Goal: Task Accomplishment & Management: Manage account settings

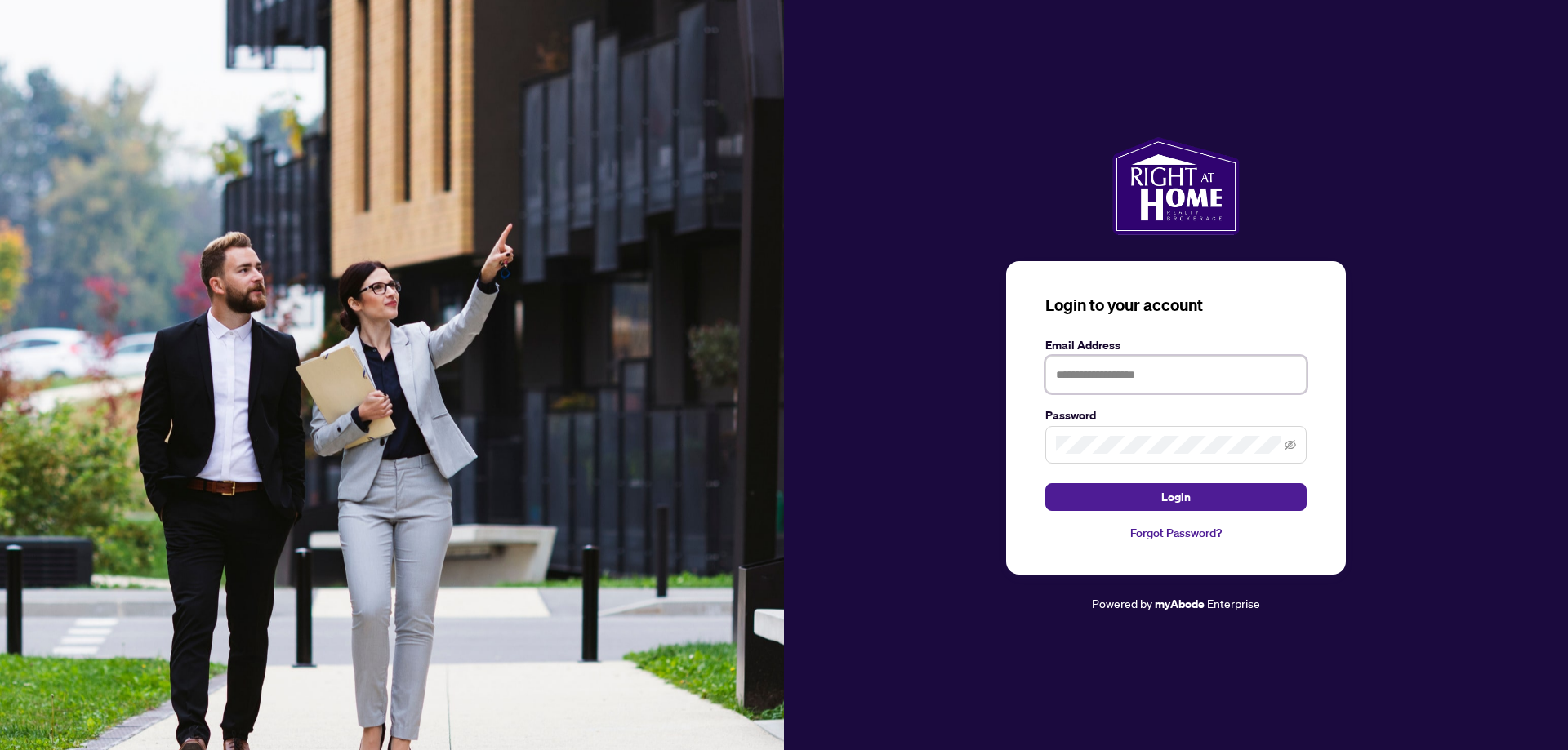
click at [1134, 375] on input "text" at bounding box center [1175, 374] width 261 height 37
type input "**********"
click at [1162, 498] on button "Login" at bounding box center [1175, 498] width 261 height 28
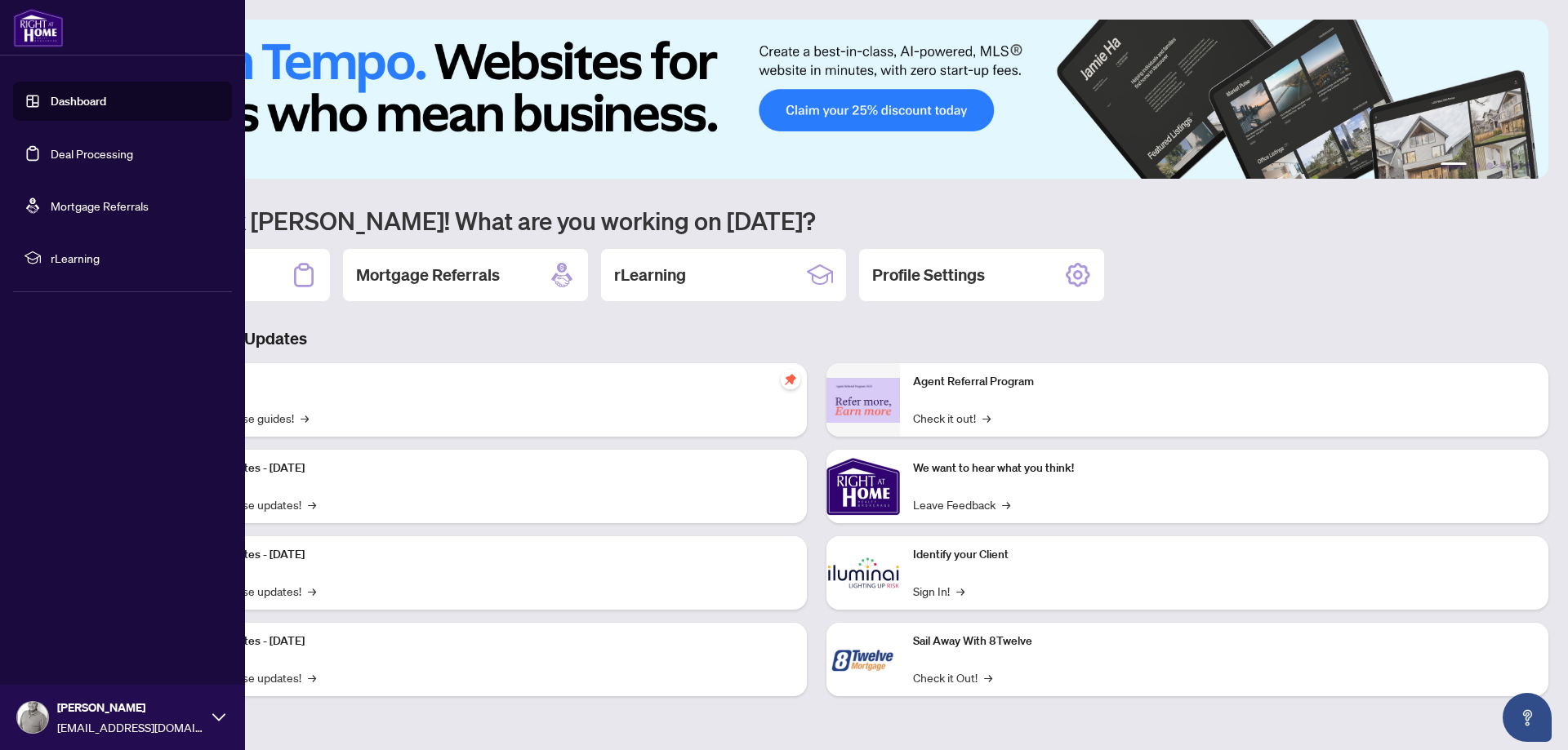
click at [65, 146] on link "Deal Processing" at bounding box center [92, 153] width 82 height 15
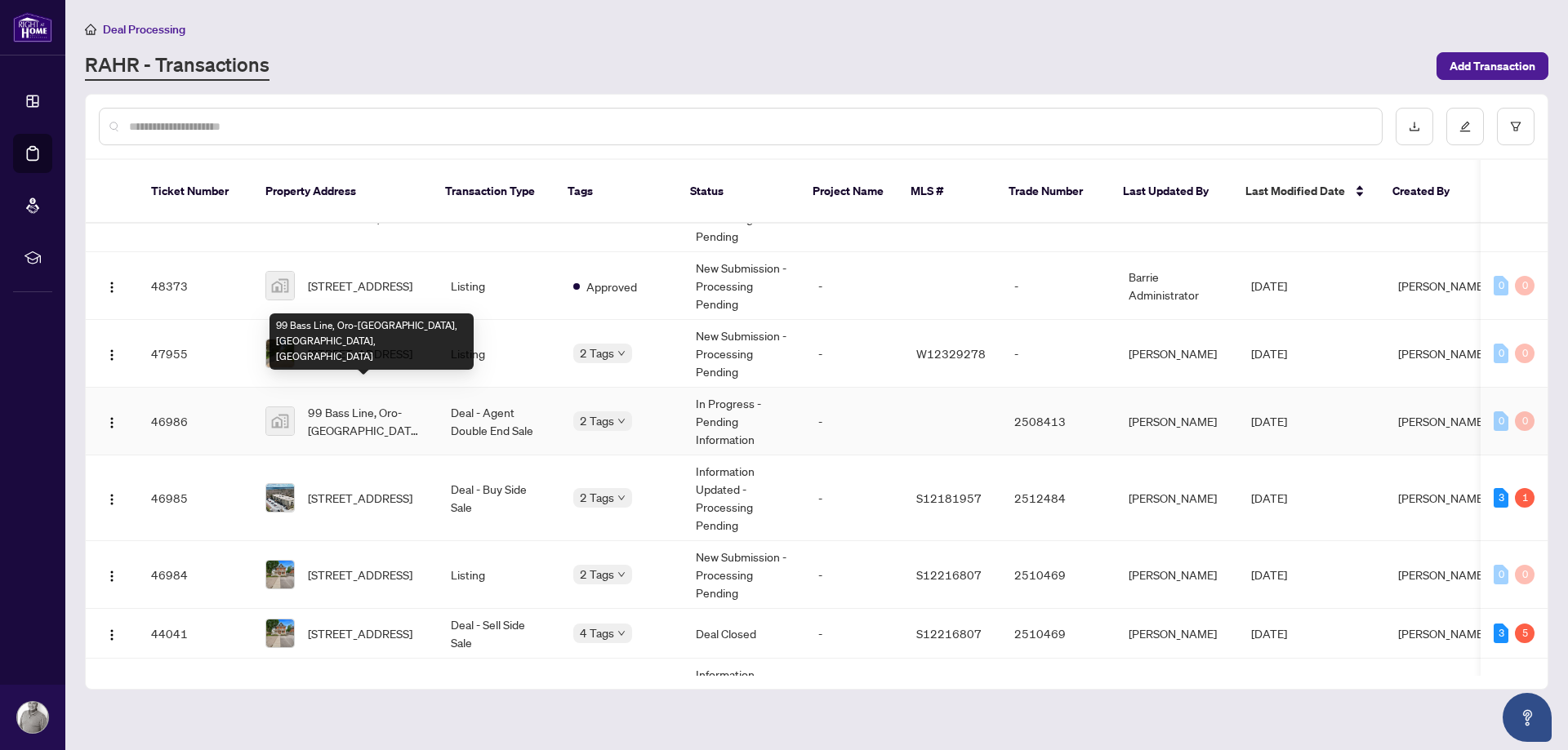
scroll to position [329, 0]
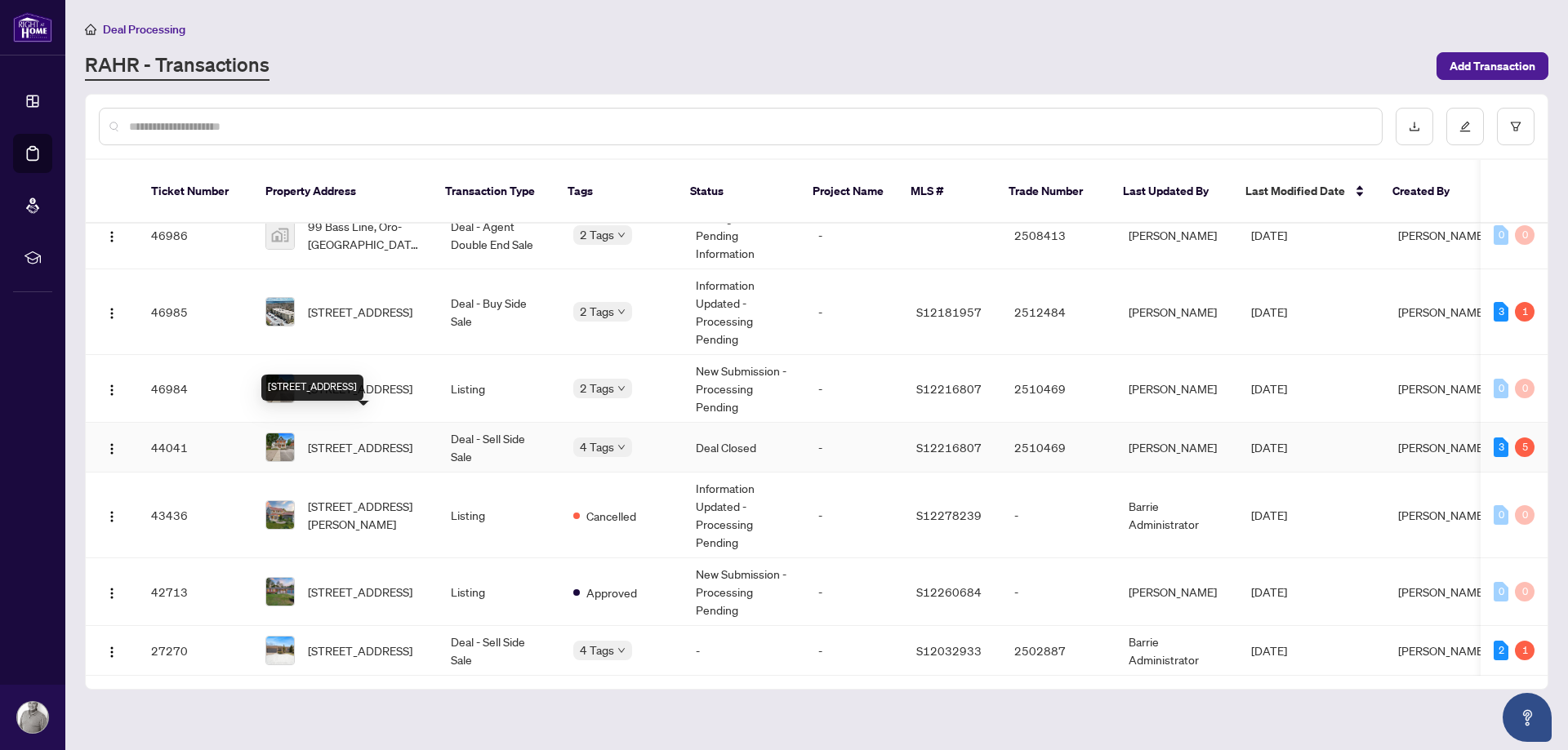
click at [368, 439] on span "[STREET_ADDRESS]" at bounding box center [360, 447] width 105 height 18
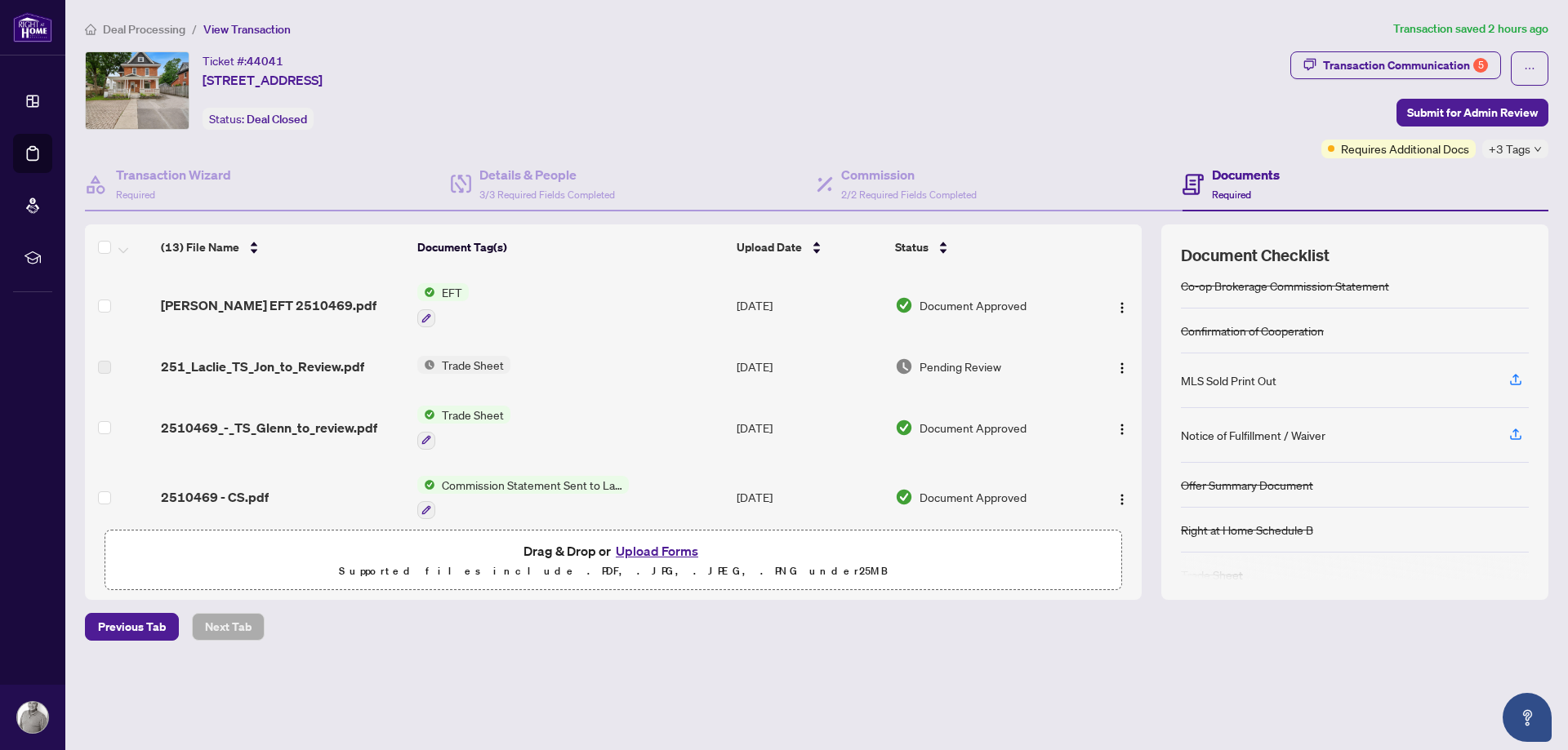
scroll to position [79, 0]
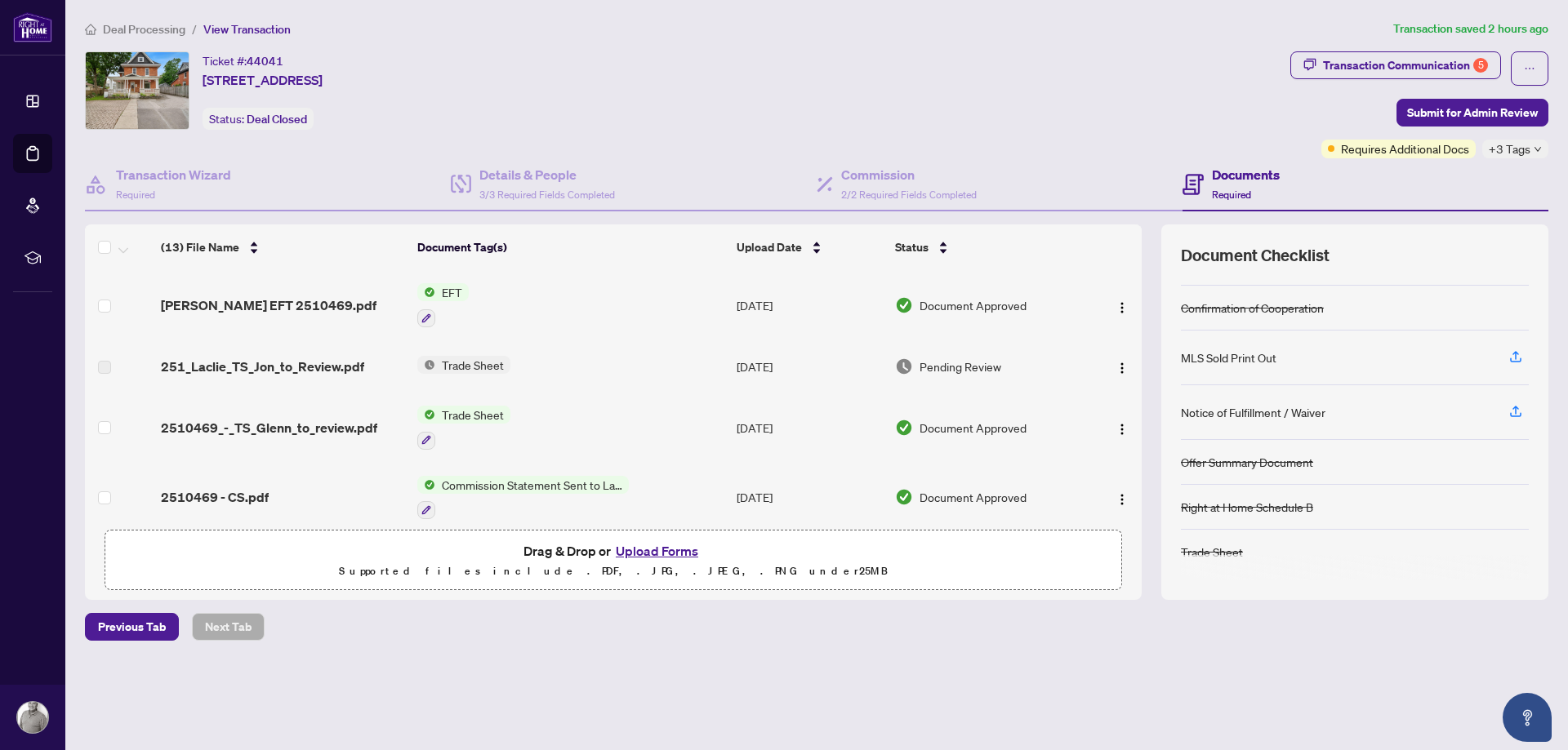
click at [441, 292] on span "EFT" at bounding box center [452, 292] width 34 height 18
click at [258, 302] on span "Glenn EFT 2510469.pdf" at bounding box center [269, 305] width 215 height 20
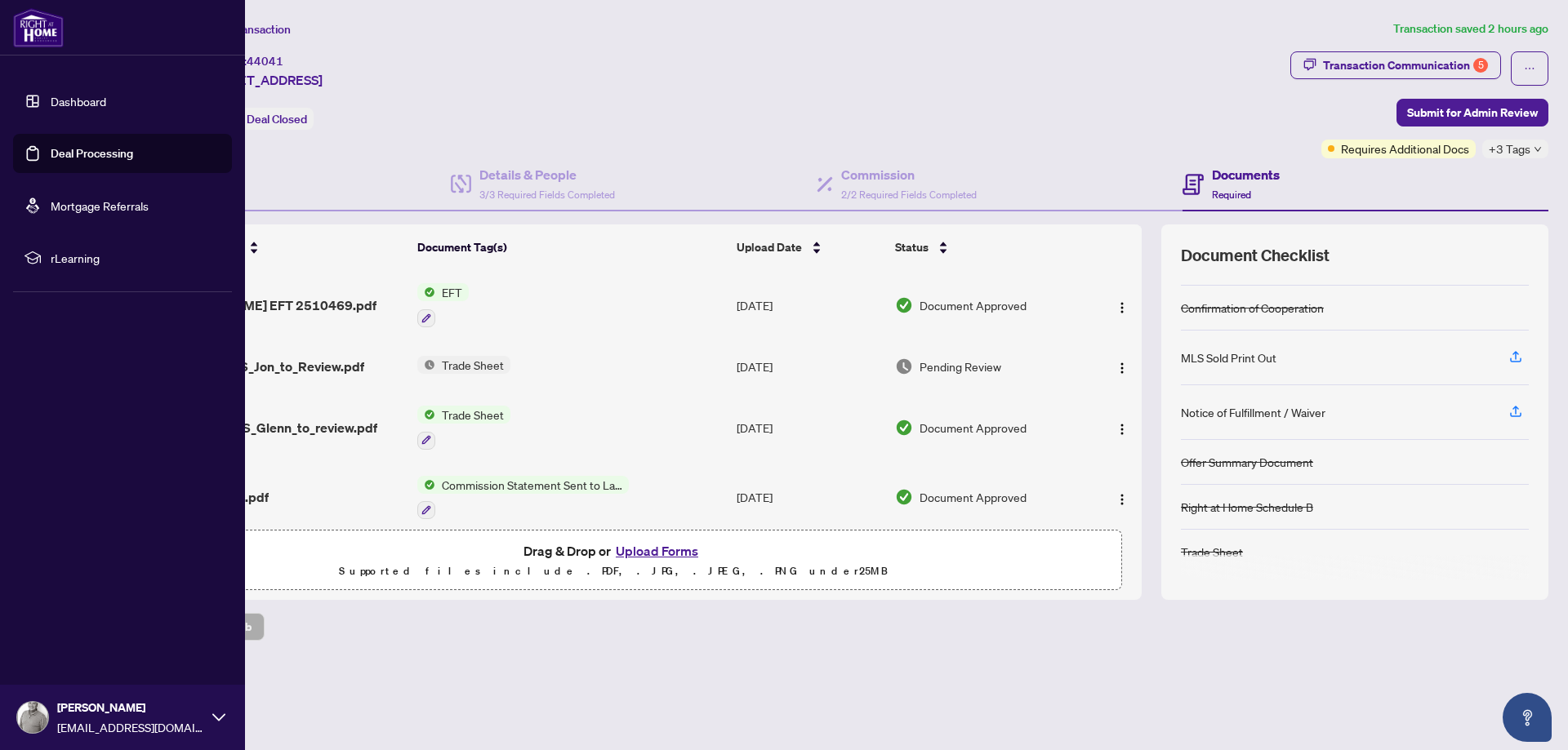
click at [55, 153] on link "Deal Processing" at bounding box center [92, 153] width 82 height 15
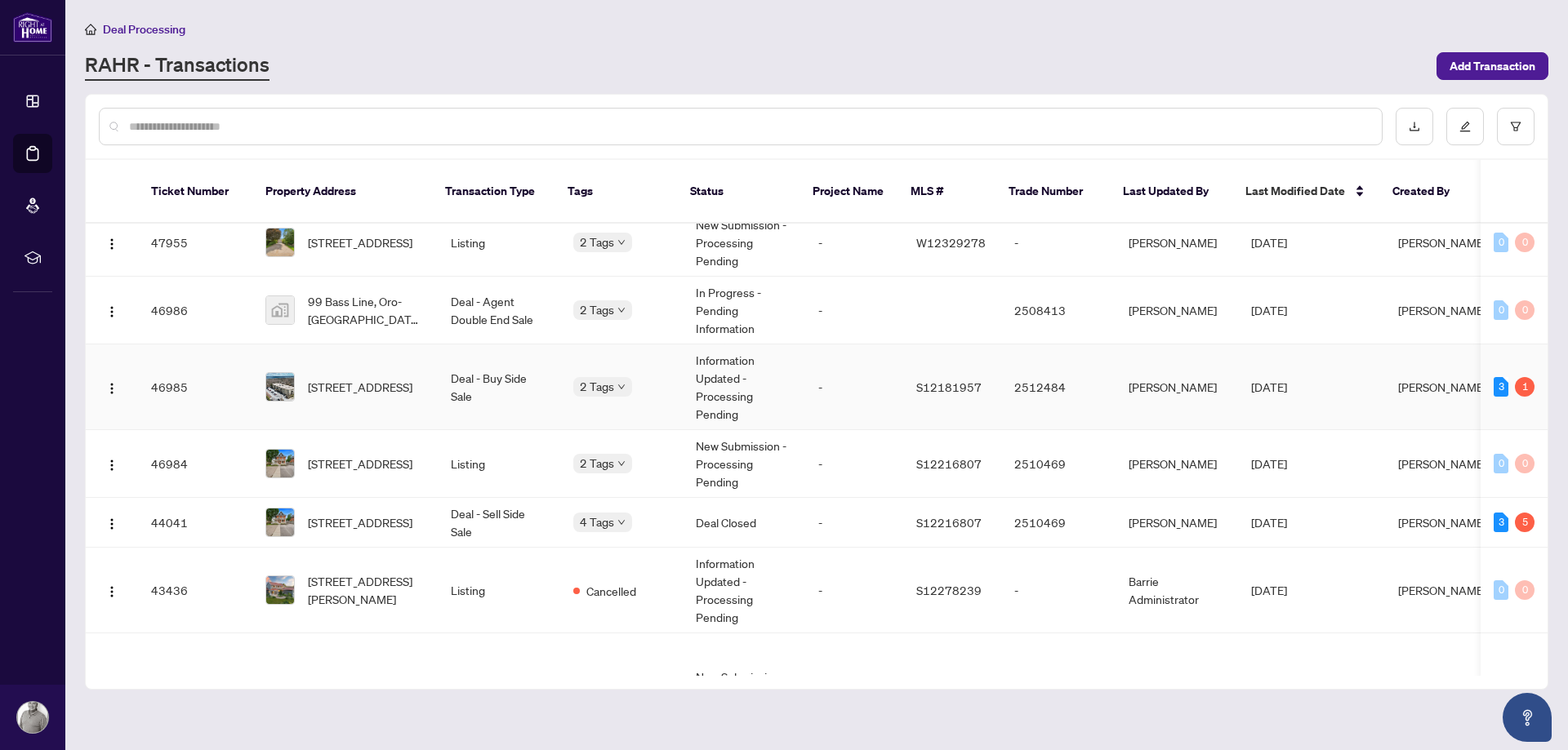
scroll to position [279, 0]
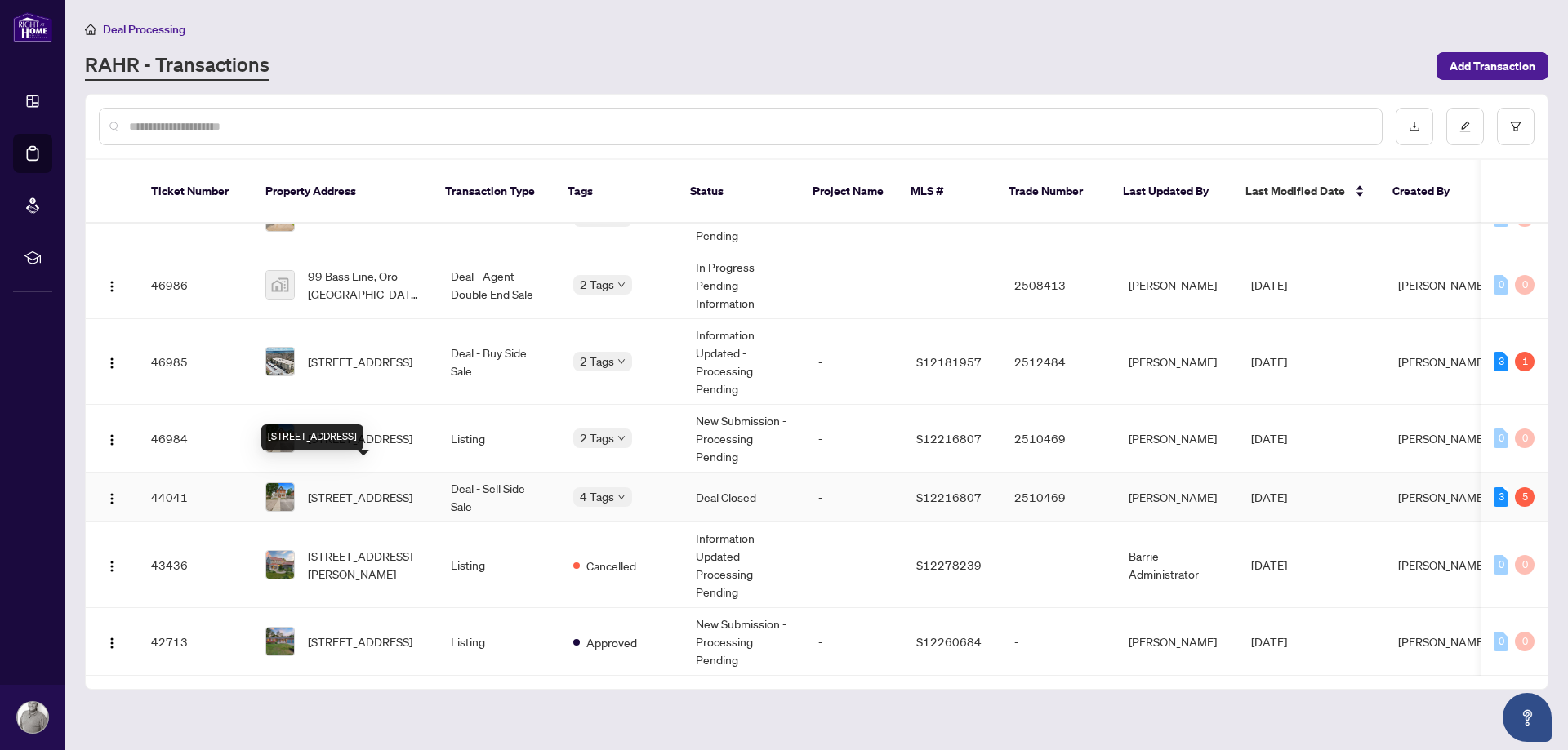
click at [367, 488] on span "[STREET_ADDRESS]" at bounding box center [360, 497] width 105 height 18
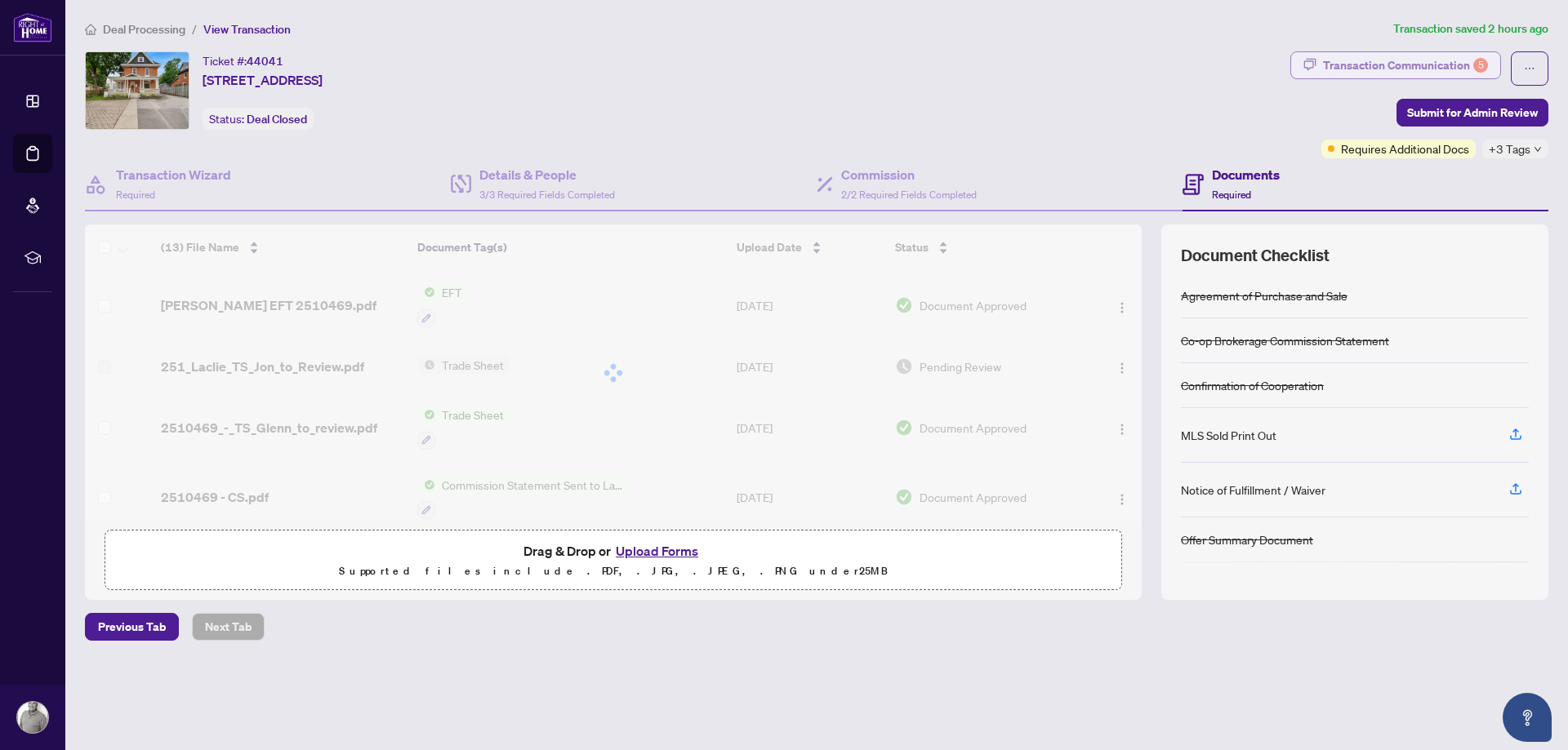
click at [1411, 71] on div "Transaction Communication 5" at bounding box center [1405, 65] width 165 height 26
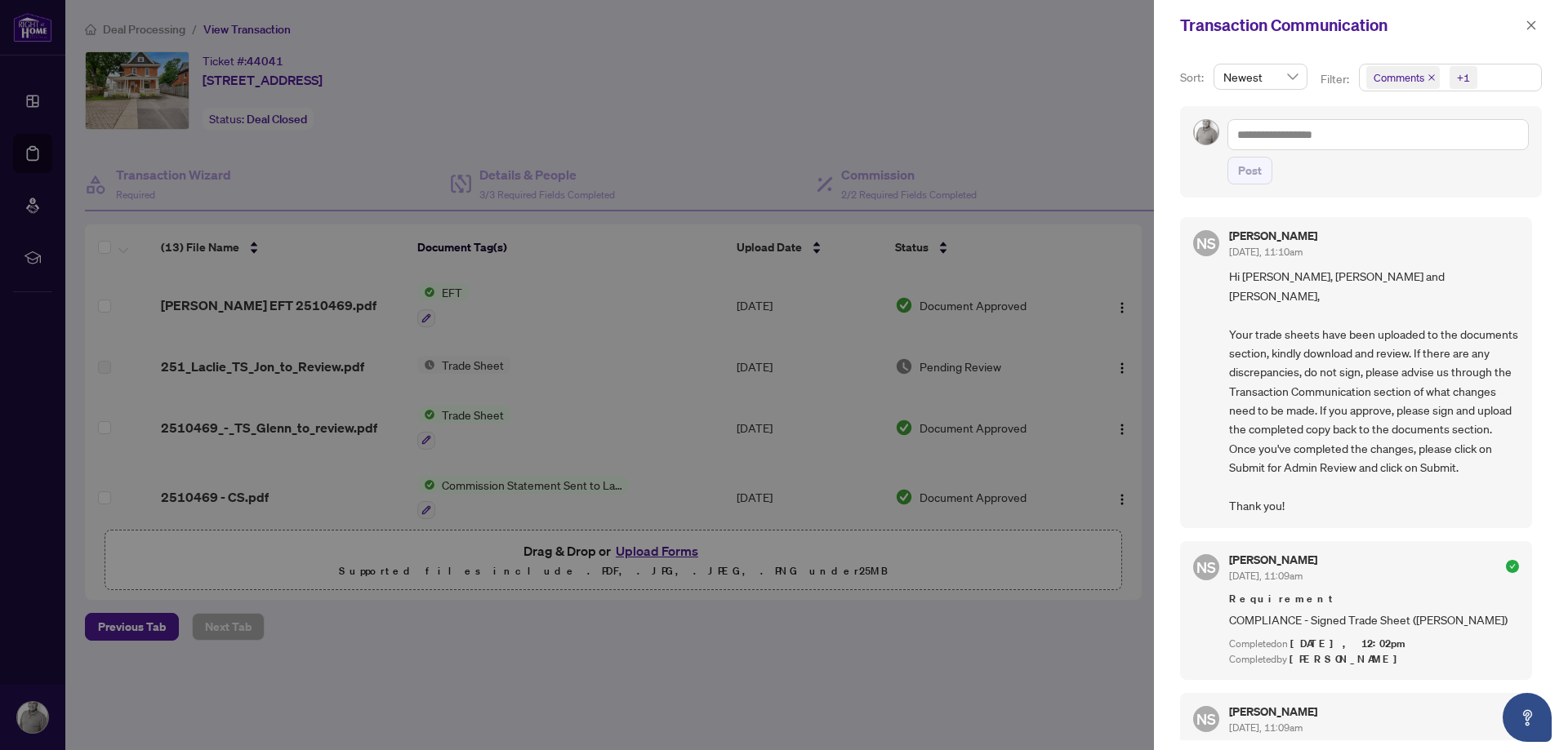
click at [1370, 375] on span "Hi Jon, Josh and Glenn, Your trade sheets have been uploaded to the documents s…" at bounding box center [1373, 390] width 290 height 248
click at [1045, 120] on div at bounding box center [784, 375] width 1568 height 750
click at [1537, 27] on button "button" at bounding box center [1531, 25] width 22 height 20
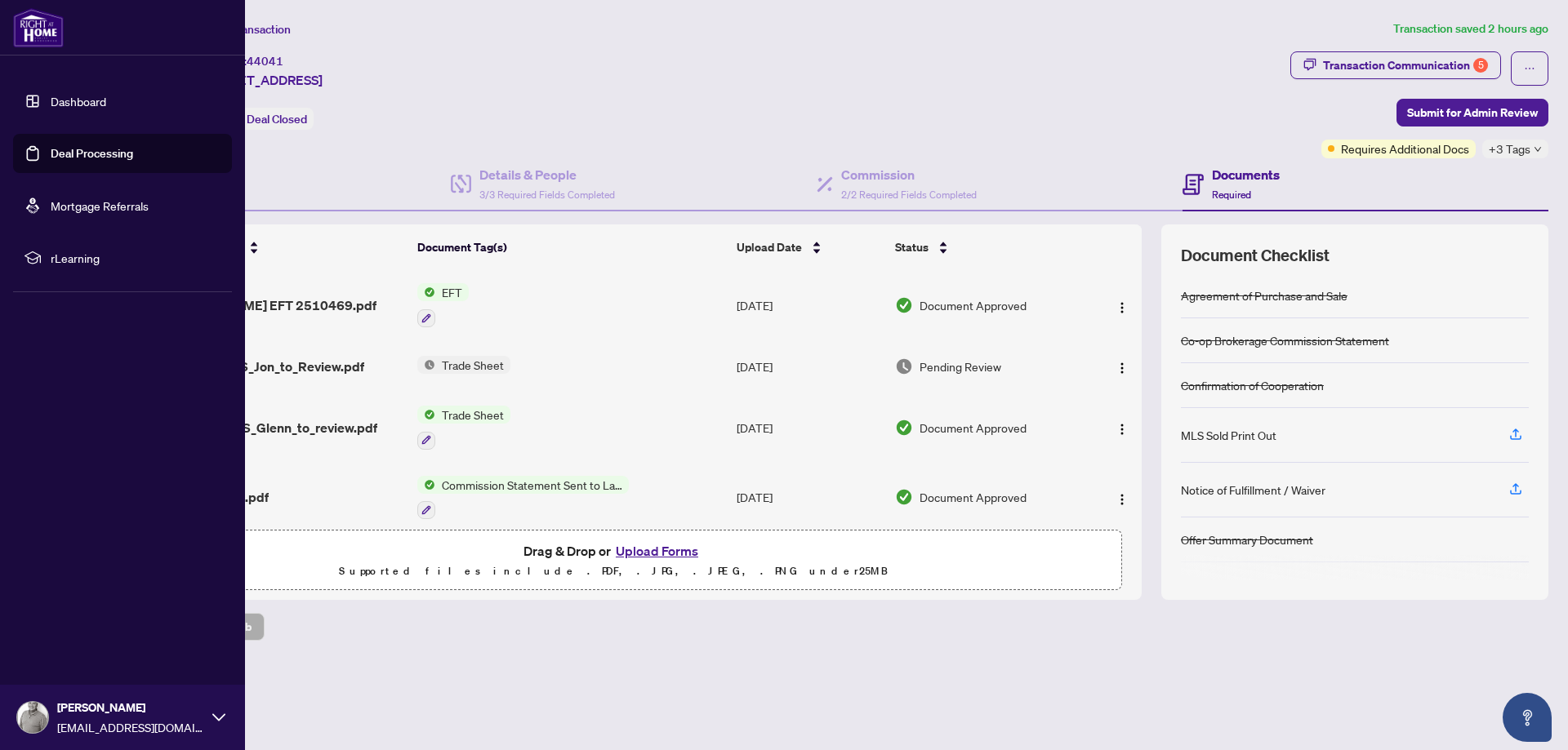
click at [75, 146] on link "Deal Processing" at bounding box center [92, 153] width 82 height 15
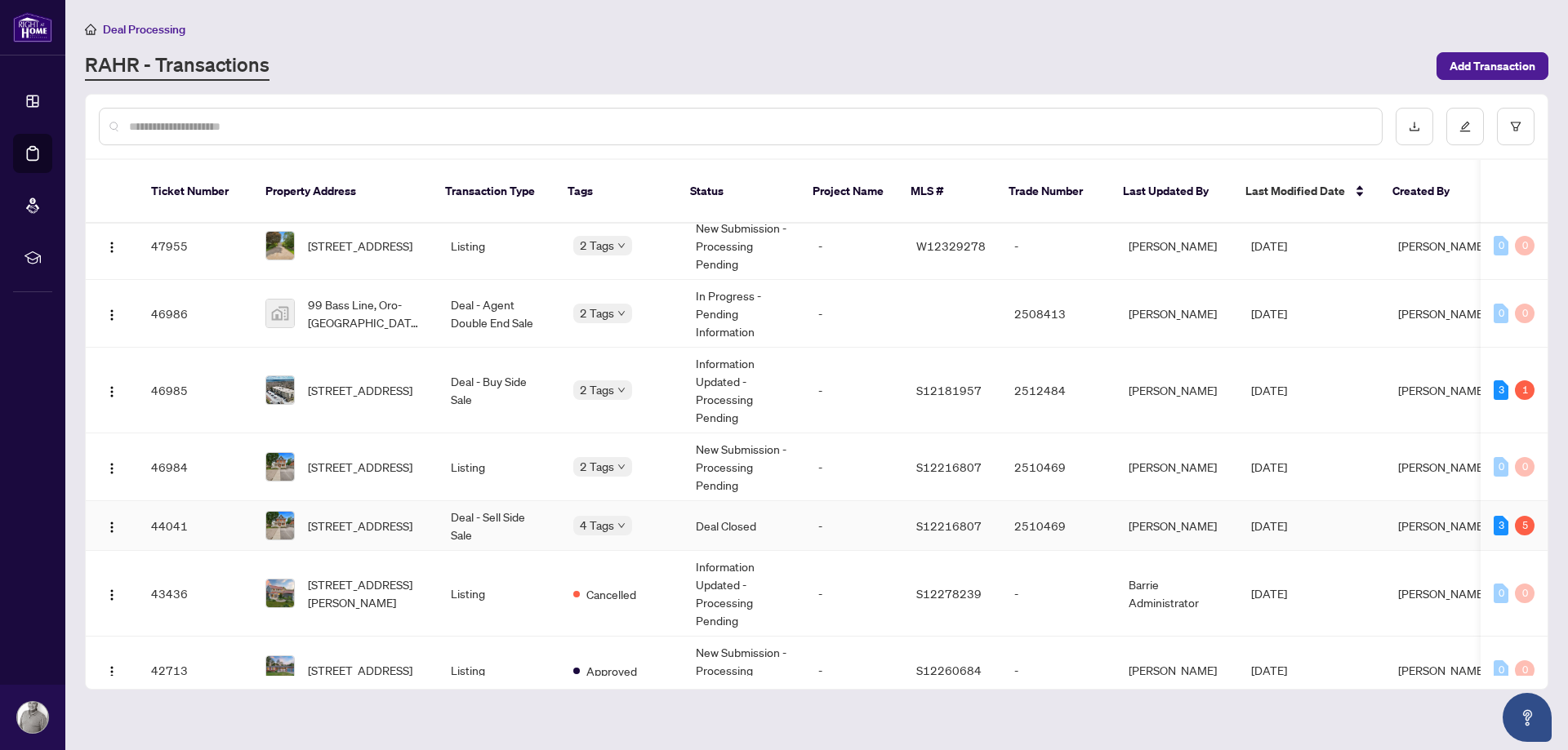
scroll to position [279, 0]
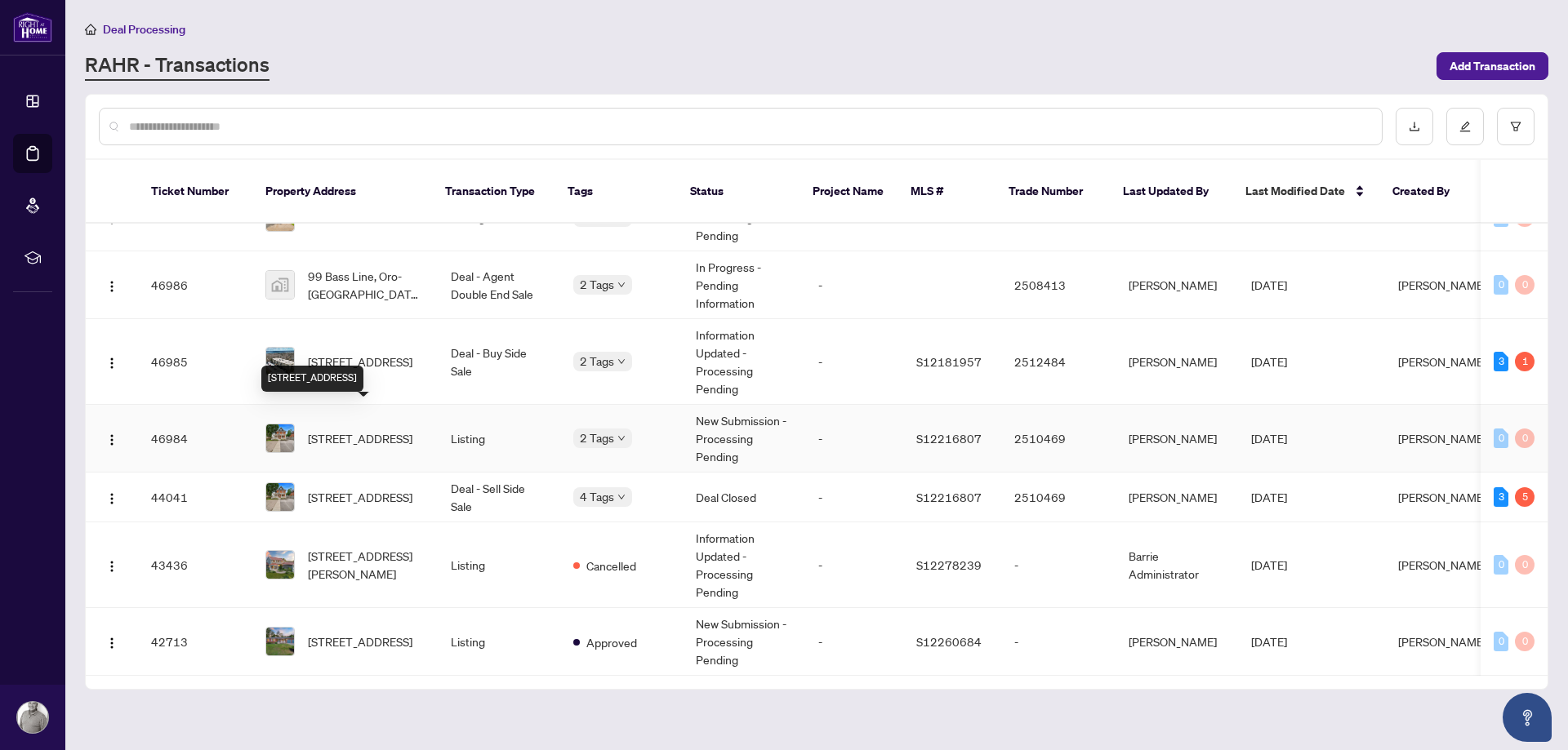
click at [352, 429] on span "[STREET_ADDRESS]" at bounding box center [360, 438] width 105 height 18
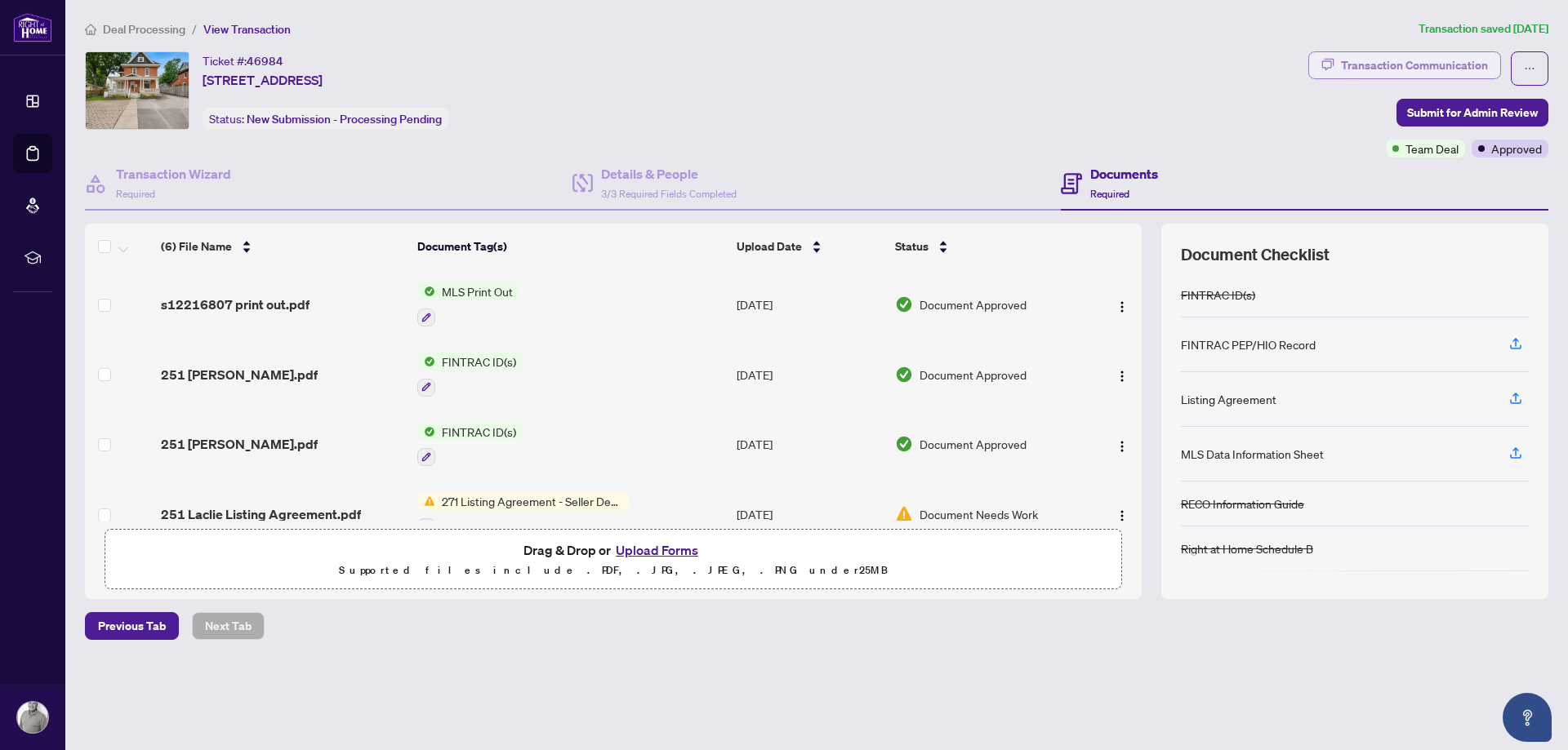
click at [1422, 60] on div "Transaction Communication" at bounding box center [1414, 65] width 147 height 26
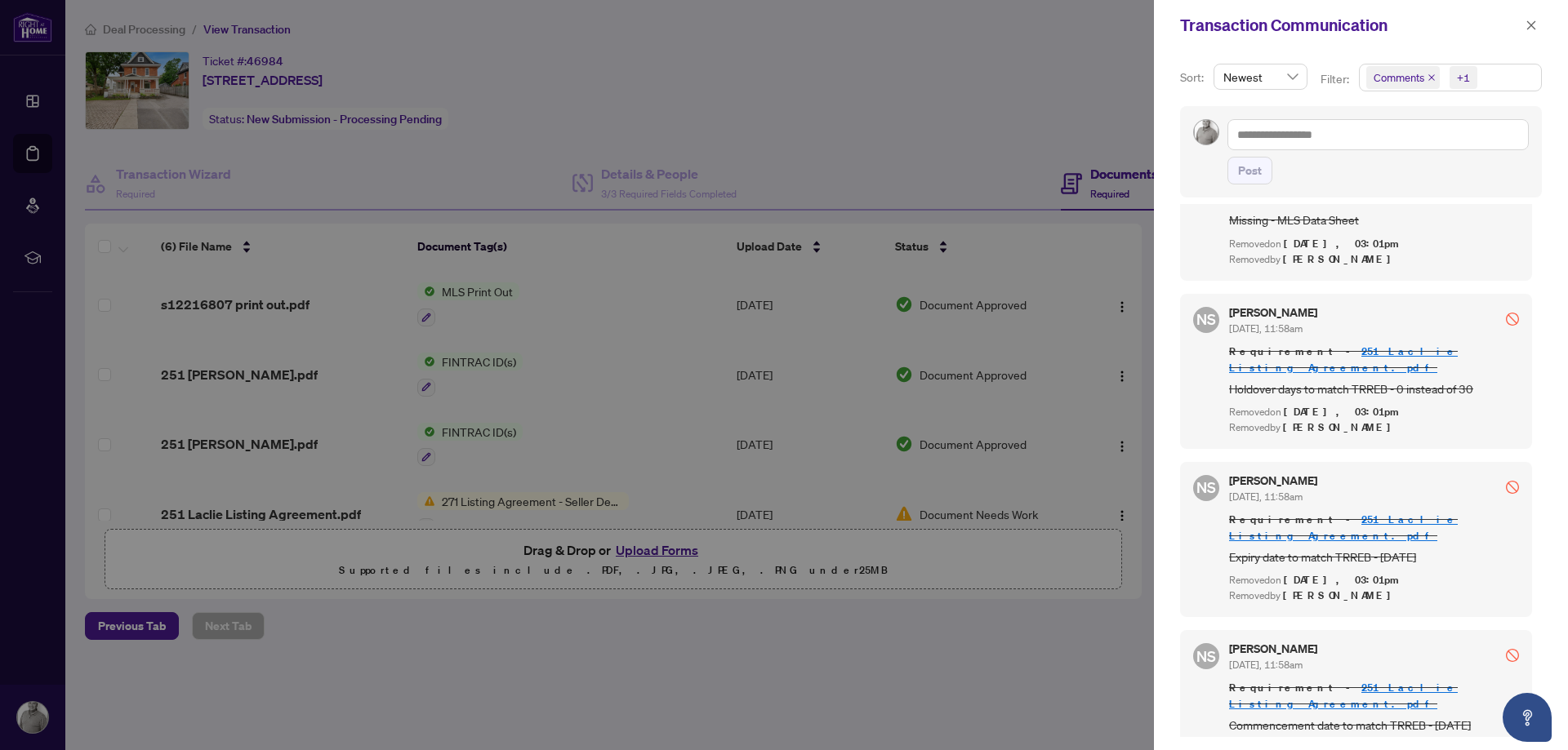
scroll to position [74, 0]
click at [940, 172] on div at bounding box center [784, 375] width 1568 height 750
click at [1532, 18] on span "button" at bounding box center [1531, 25] width 11 height 26
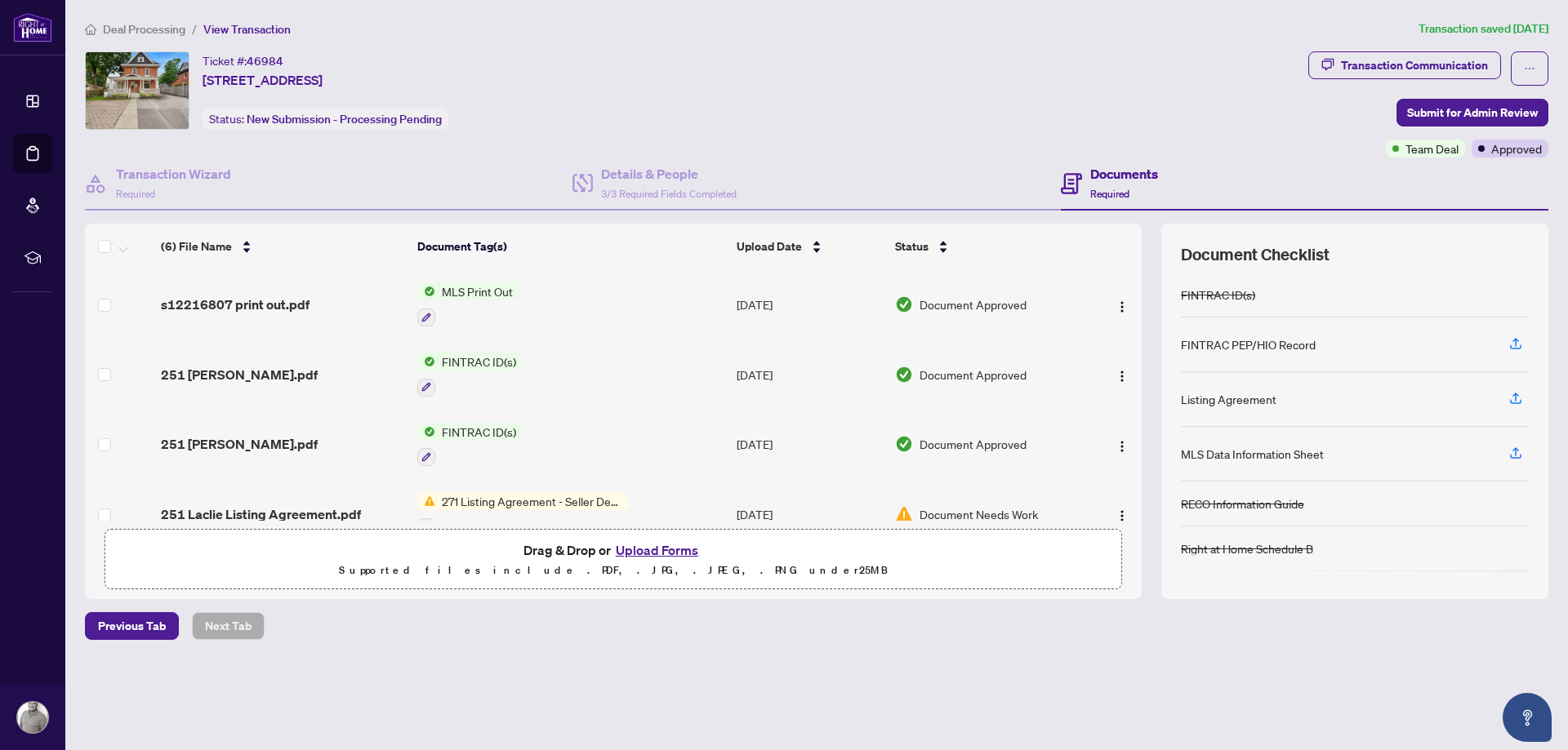
scroll to position [167, 0]
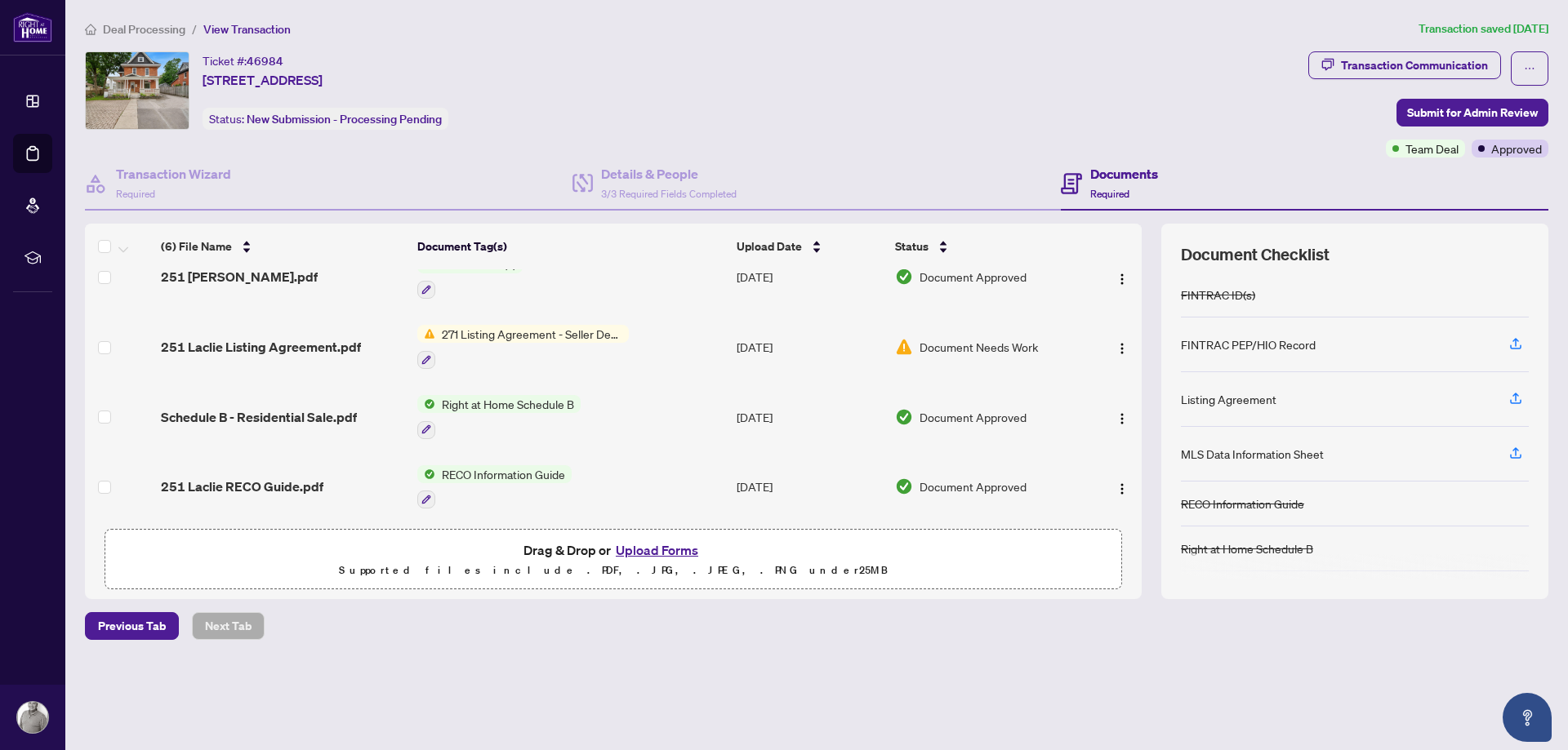
click at [970, 343] on span "Document Needs Work" at bounding box center [979, 346] width 119 height 18
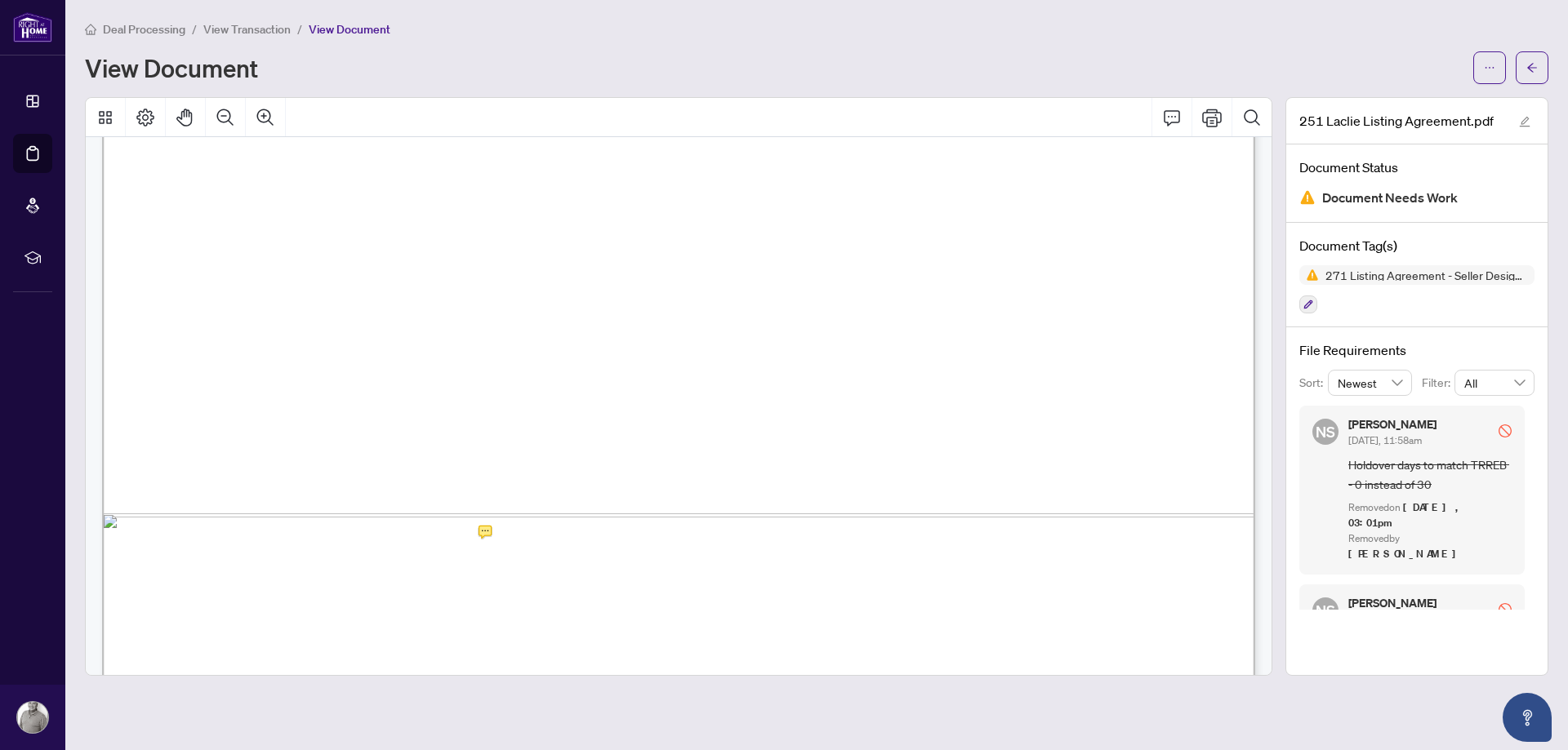
scroll to position [926, 0]
click at [489, 492] on div at bounding box center [678, 386] width 1187 height 579
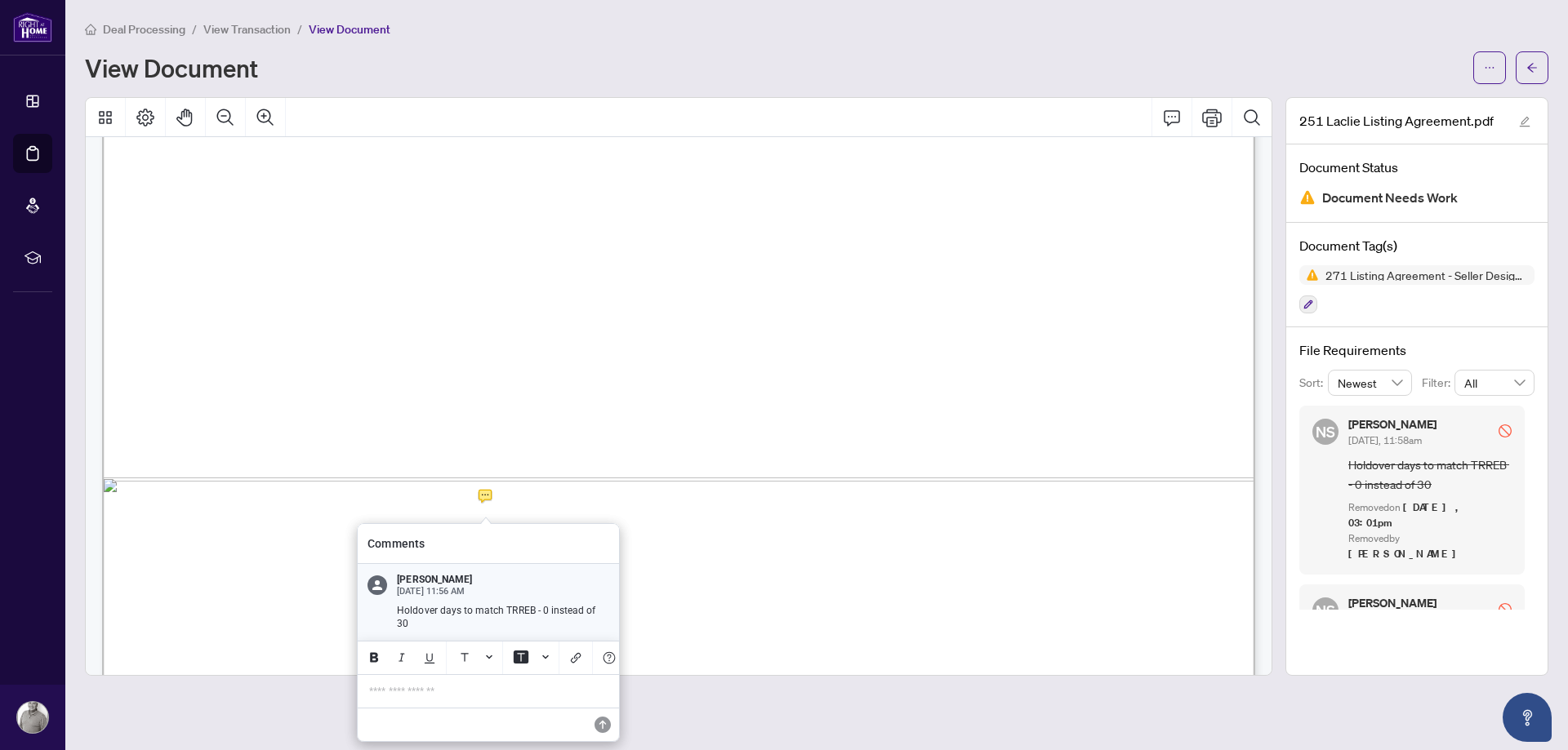
click at [482, 586] on span "[DATE] 11:56 AM" at bounding box center [502, 592] width 212 height 11
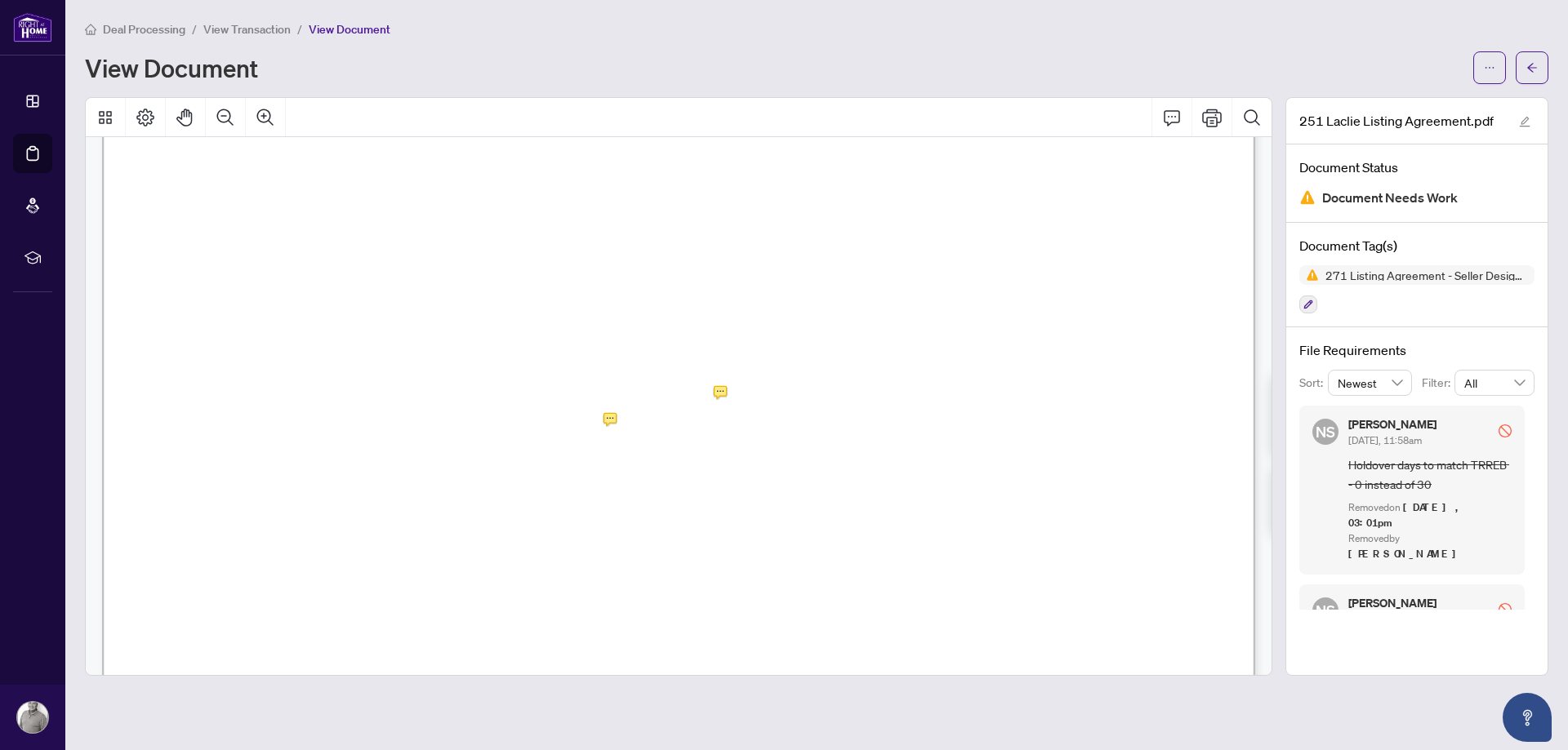
scroll to position [309, 0]
click at [721, 411] on div at bounding box center [678, 386] width 1187 height 579
click at [607, 437] on div at bounding box center [678, 386] width 1187 height 579
click at [719, 407] on div at bounding box center [678, 386] width 1187 height 579
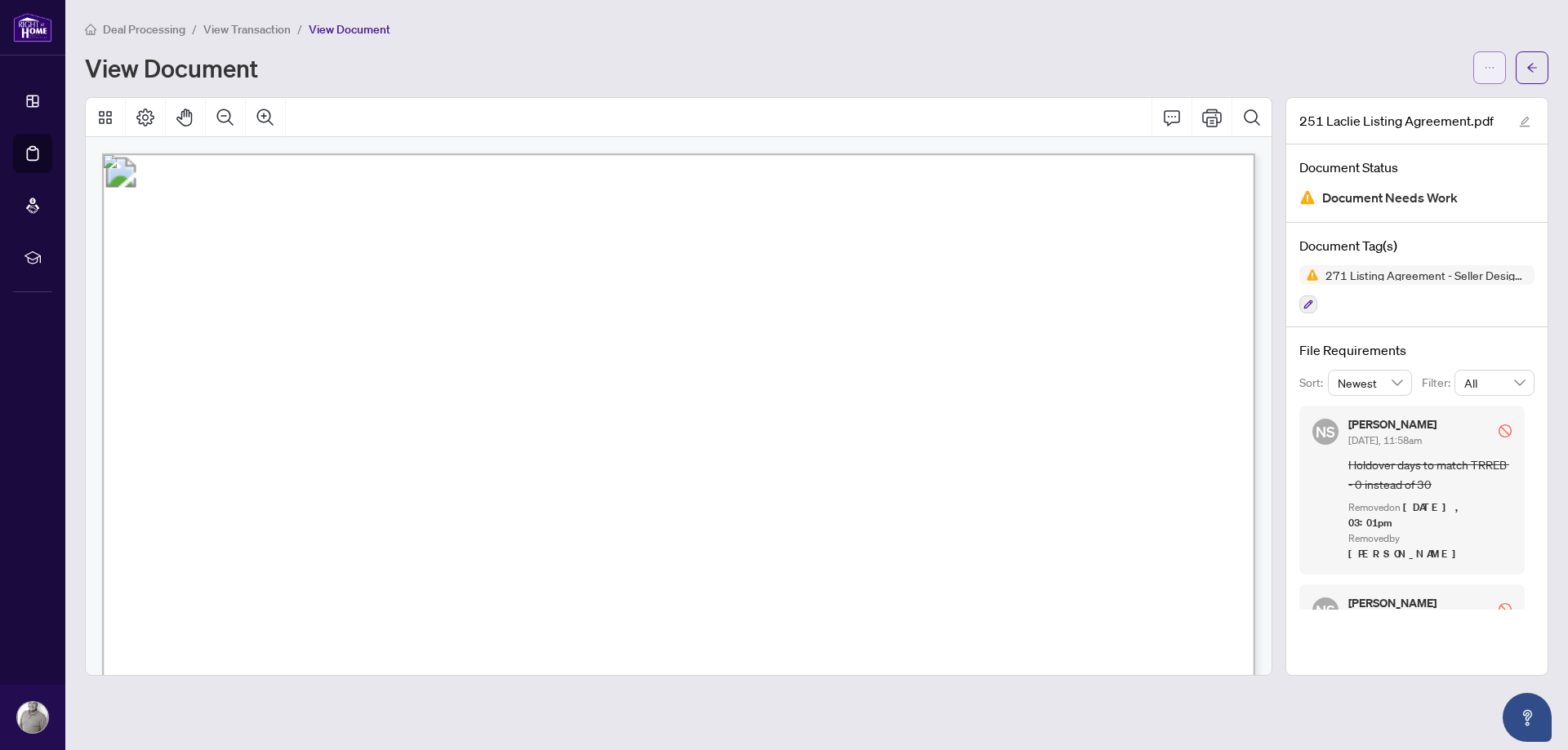
click at [1496, 67] on button "button" at bounding box center [1488, 67] width 33 height 33
click at [1405, 105] on span "Download" at bounding box center [1430, 102] width 124 height 18
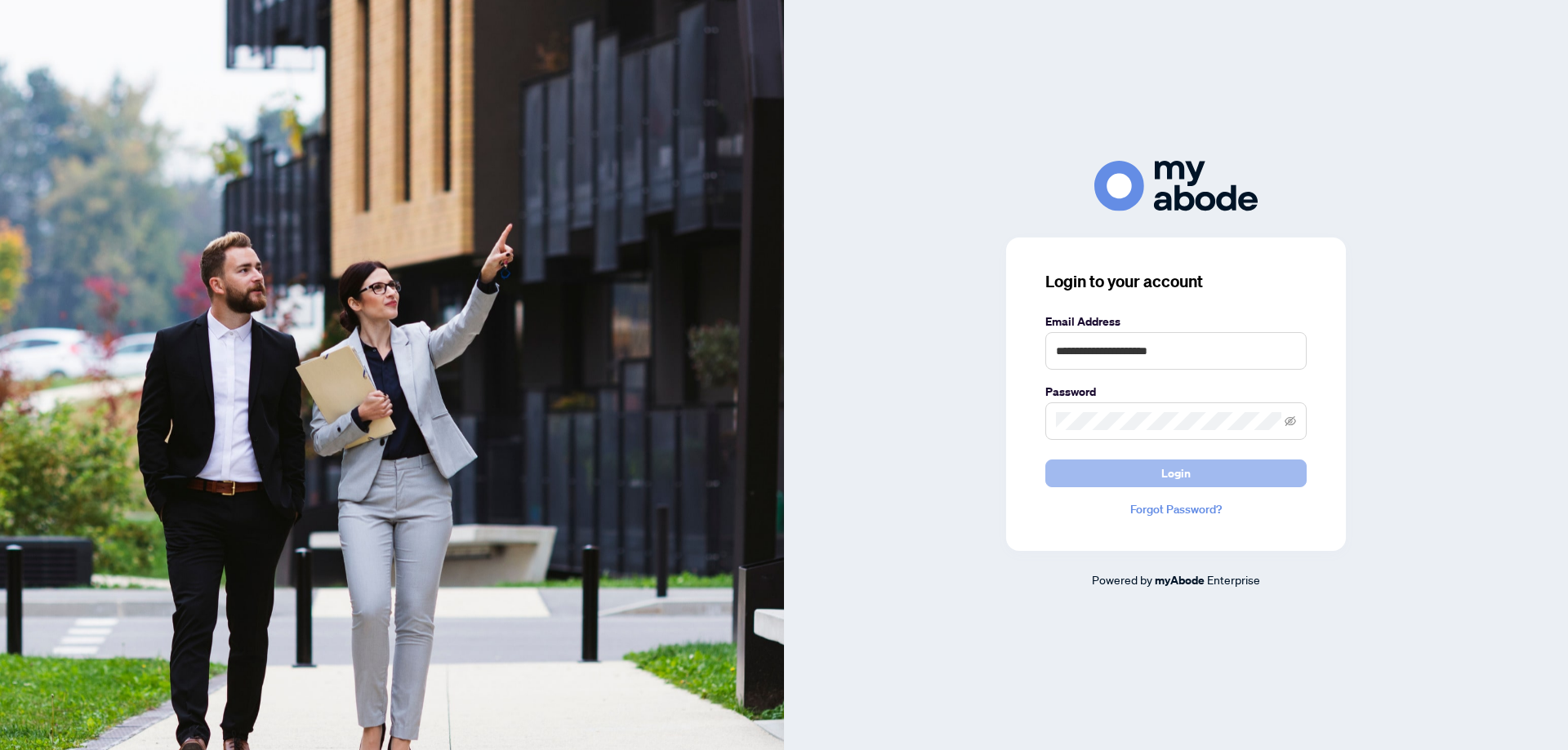
click at [1165, 468] on span "Login" at bounding box center [1175, 473] width 29 height 26
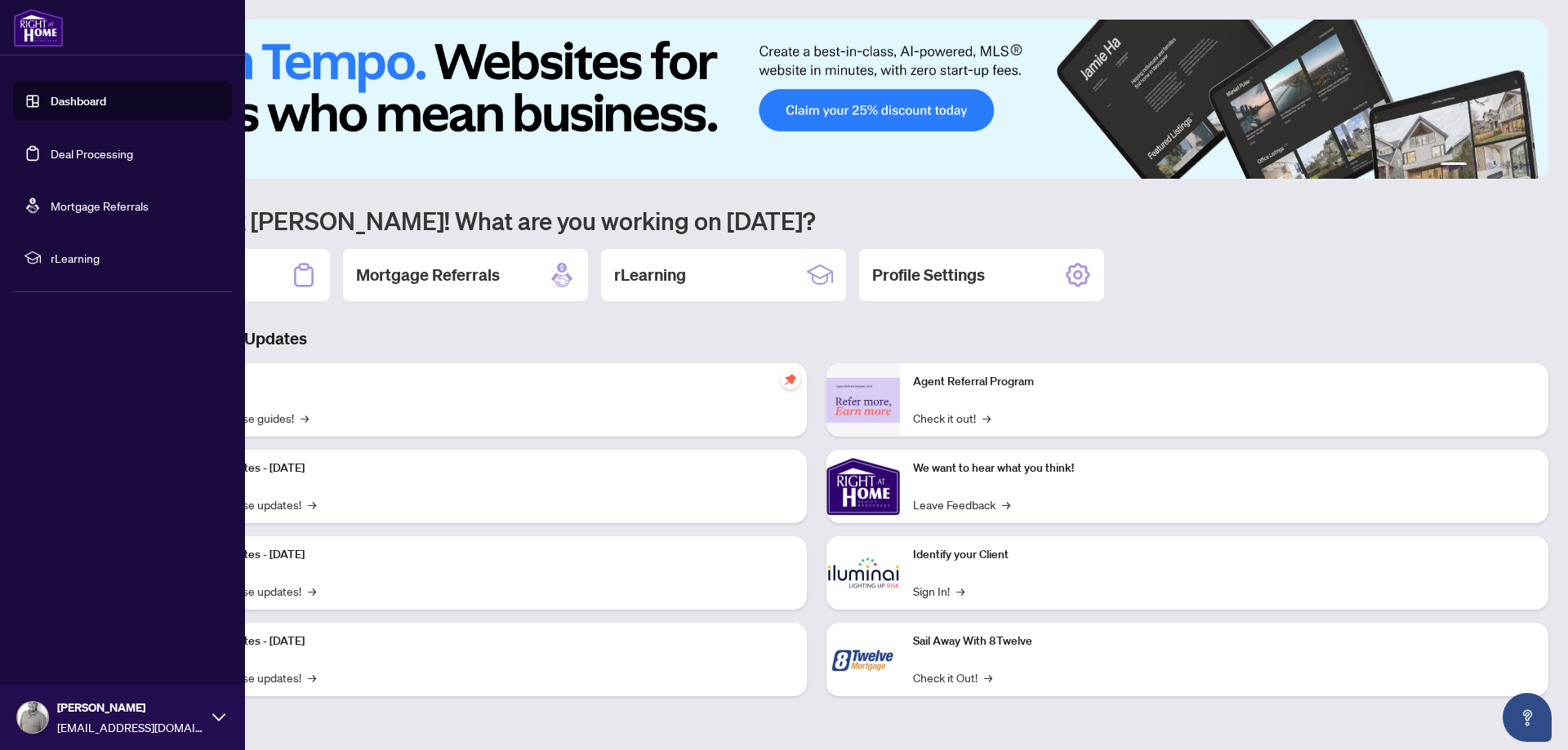
click at [70, 146] on link "Deal Processing" at bounding box center [92, 153] width 82 height 15
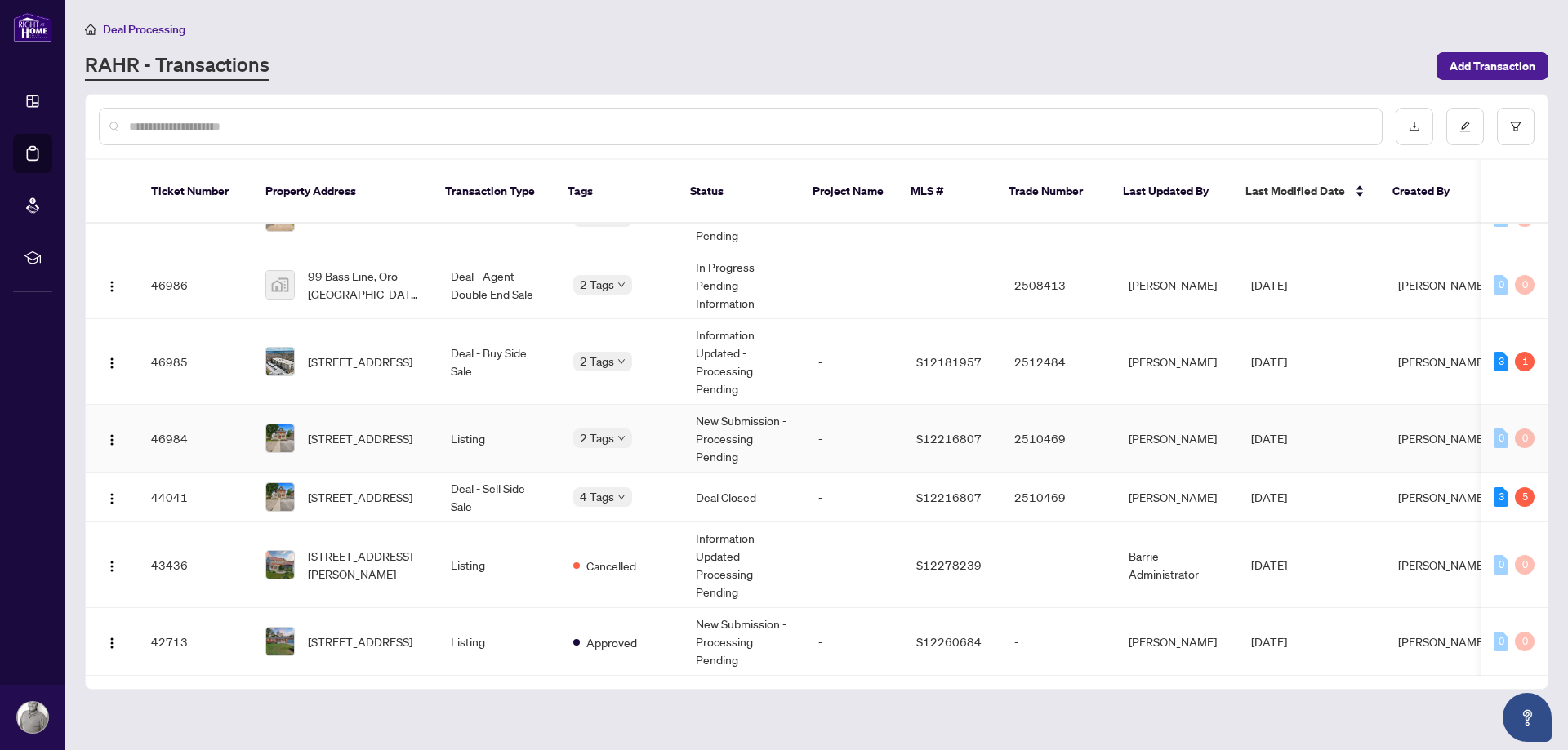
scroll to position [329, 0]
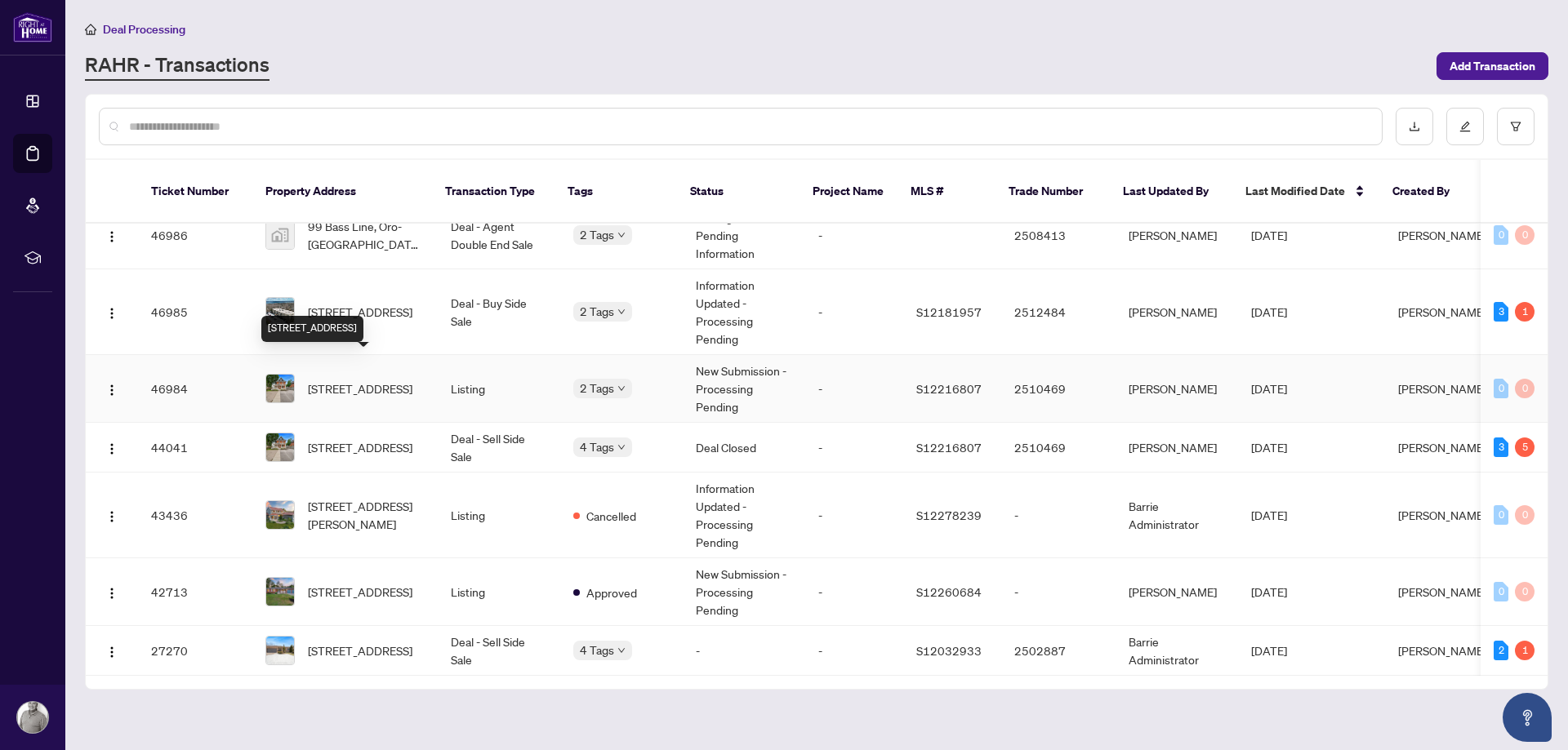
click at [362, 380] on span "[STREET_ADDRESS]" at bounding box center [360, 388] width 105 height 18
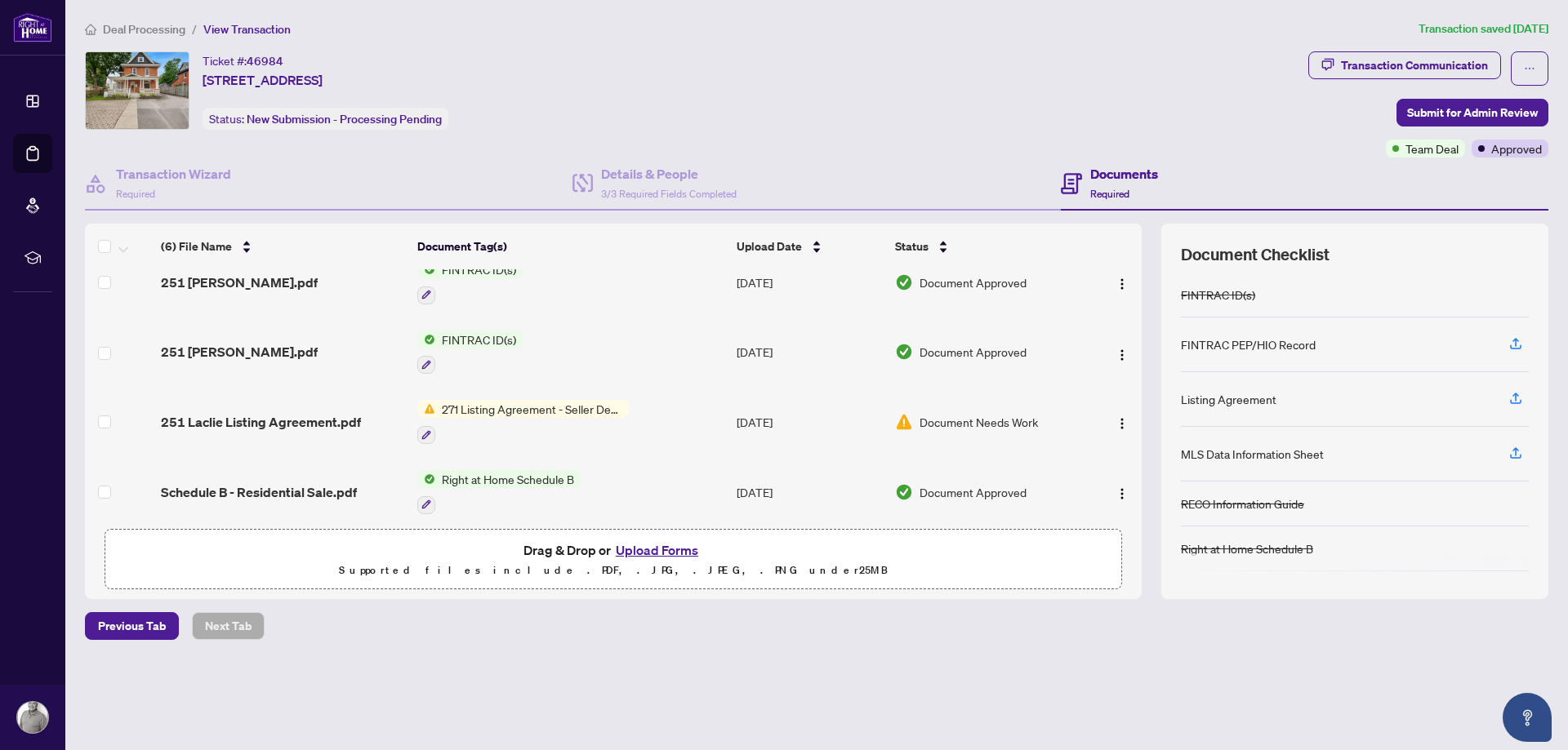
scroll to position [93, 0]
click at [518, 407] on span "271 Listing Agreement - Seller Designated Representation Agreement Authority to…" at bounding box center [531, 408] width 194 height 18
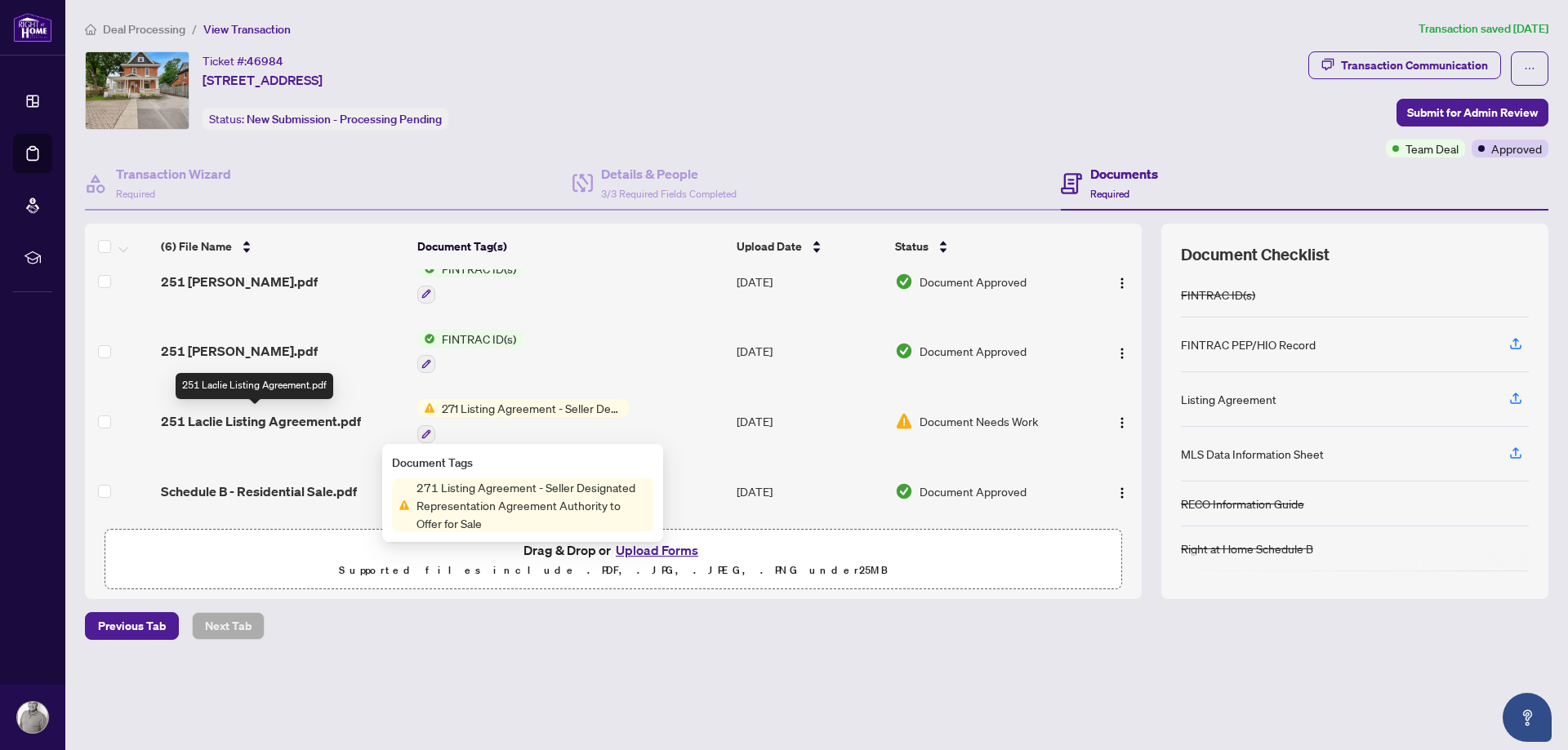
click at [340, 420] on span "251 Laclie Listing Agreement.pdf" at bounding box center [261, 421] width 200 height 20
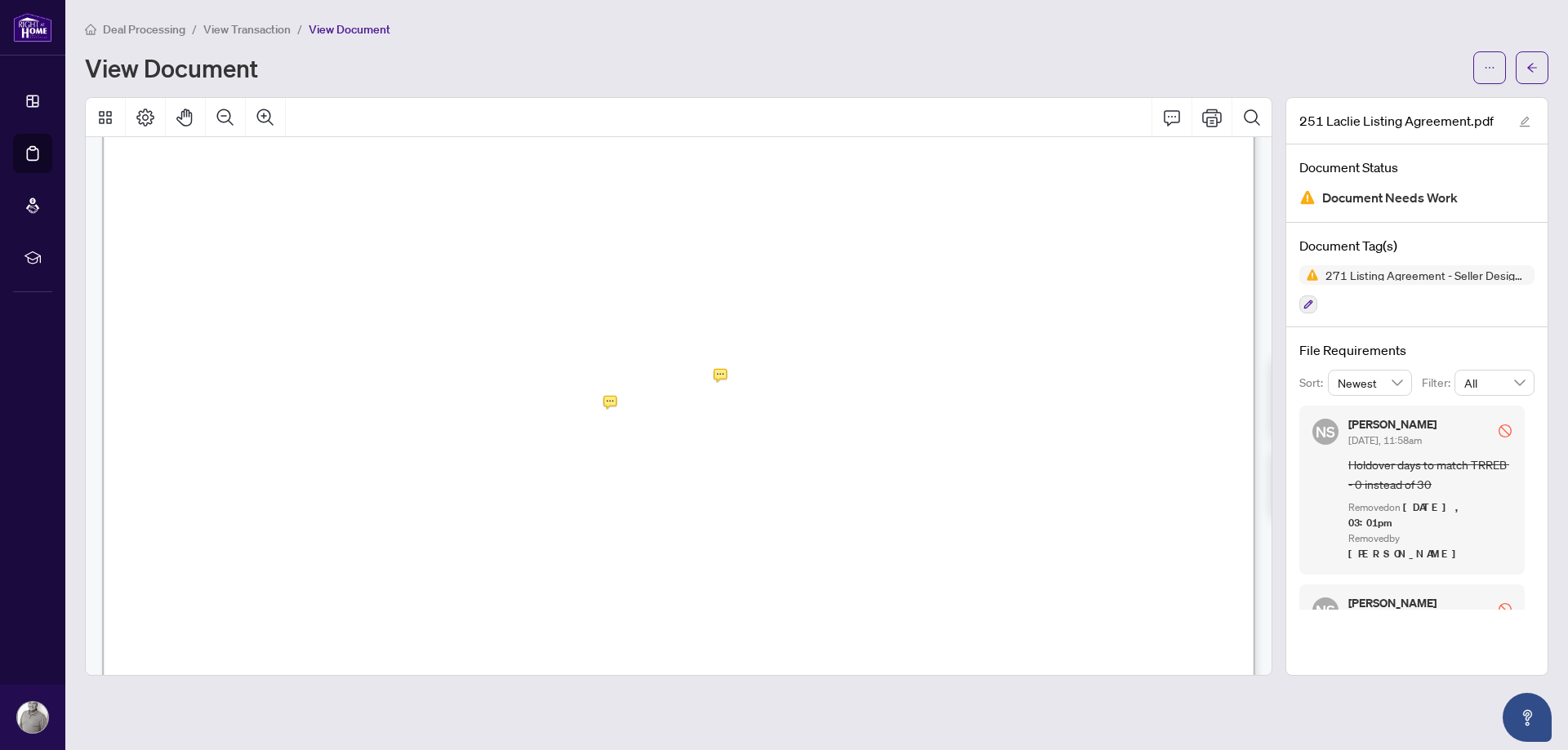
scroll to position [309, 0]
click at [719, 412] on div at bounding box center [678, 386] width 1187 height 579
click at [1495, 69] on button "button" at bounding box center [1488, 67] width 33 height 33
click at [1318, 61] on div "View Document" at bounding box center [774, 67] width 1378 height 26
click at [1487, 75] on span "button" at bounding box center [1489, 67] width 11 height 26
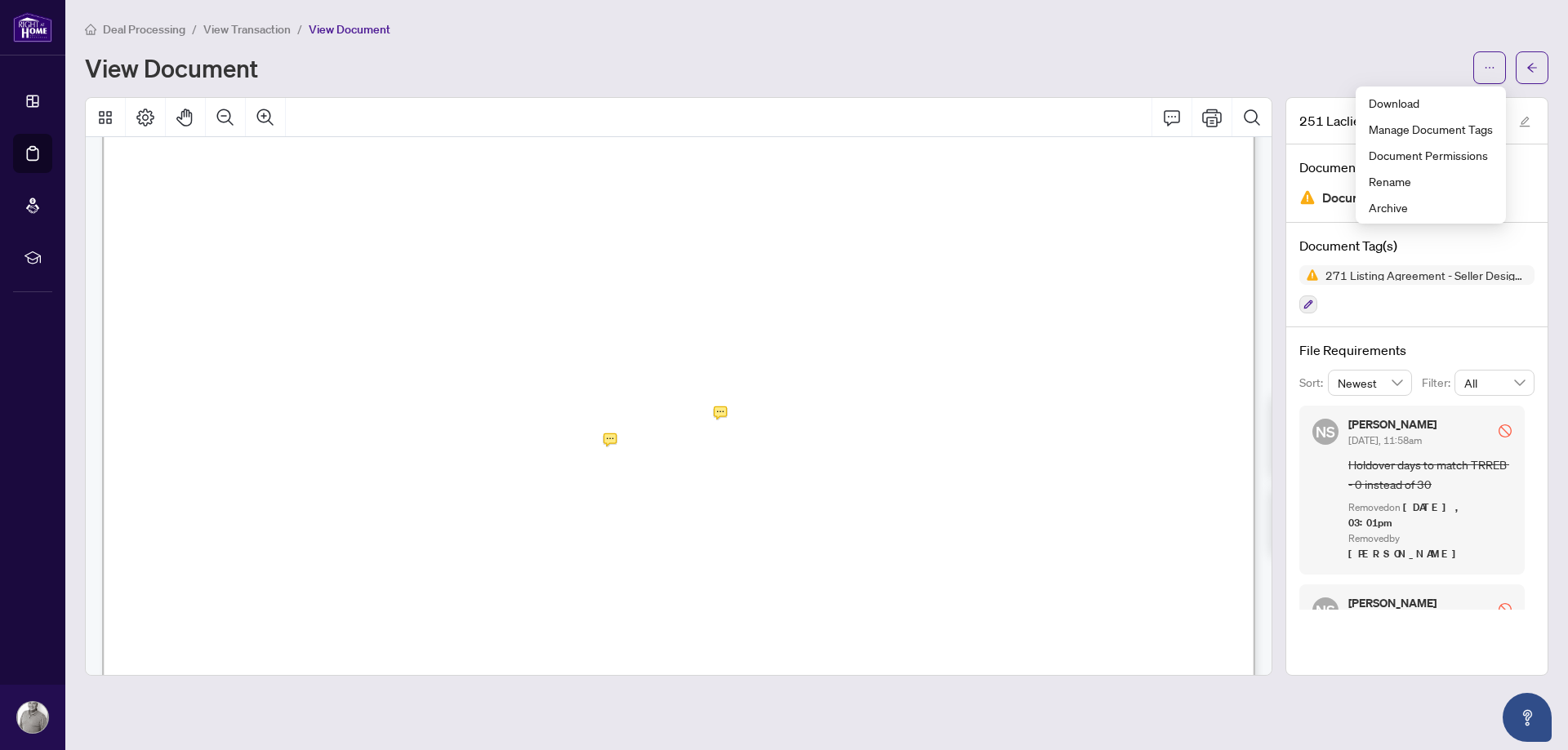
click at [1270, 55] on div "View Document" at bounding box center [774, 67] width 1378 height 26
click at [721, 412] on div at bounding box center [678, 386] width 1187 height 579
click at [608, 440] on div at bounding box center [678, 386] width 1187 height 579
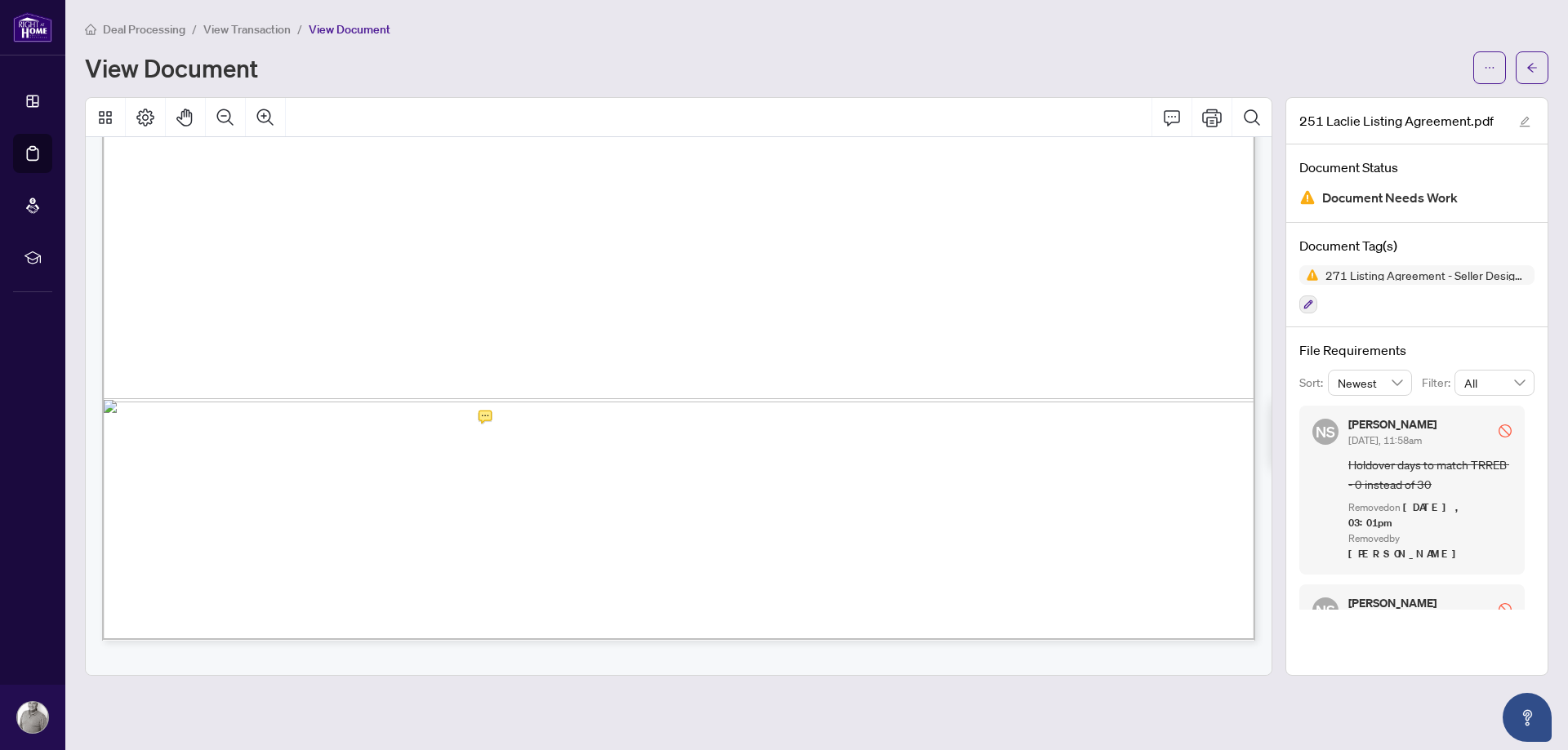
scroll to position [1029, 0]
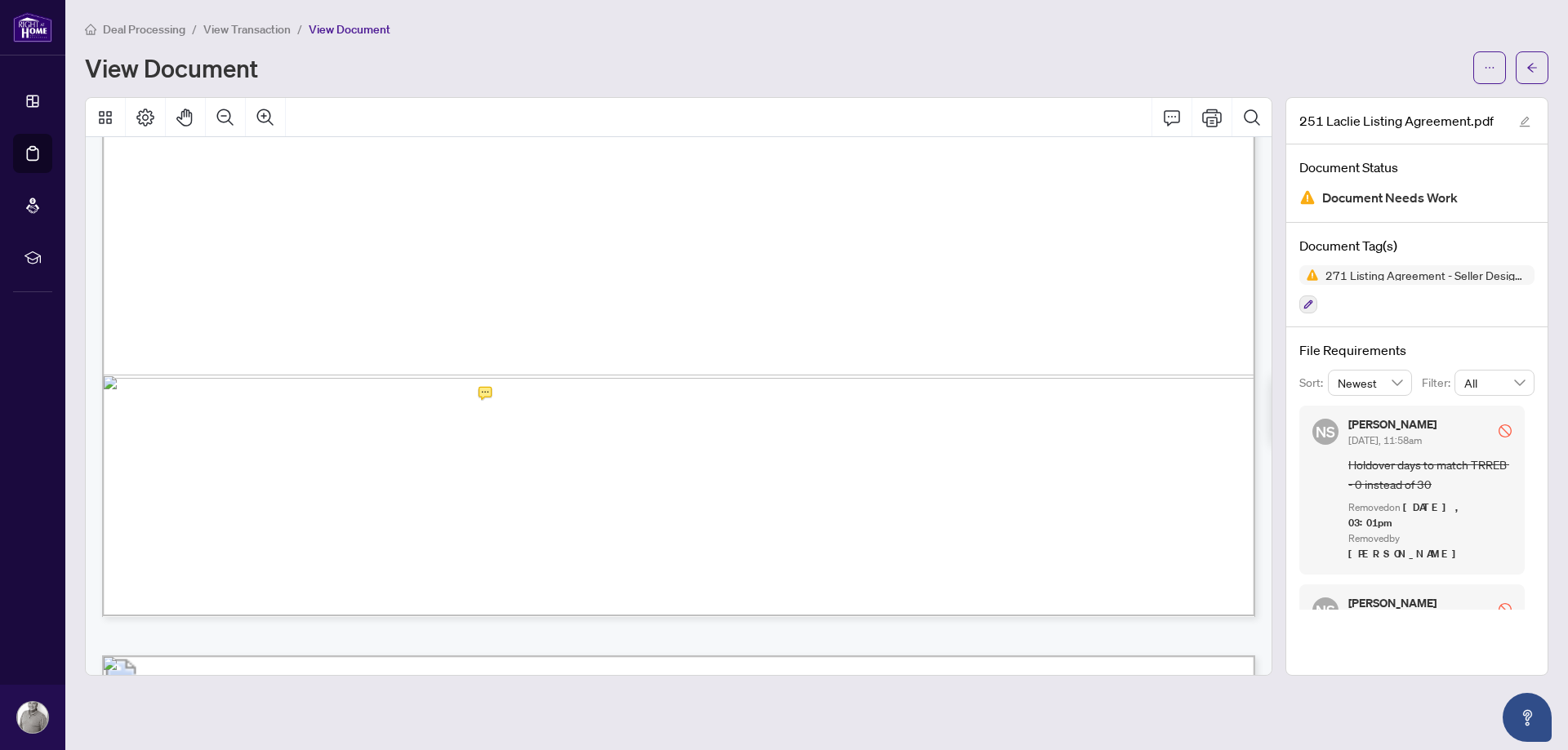
click at [1322, 54] on div "View Document" at bounding box center [774, 67] width 1378 height 26
